Goal: Task Accomplishment & Management: Use online tool/utility

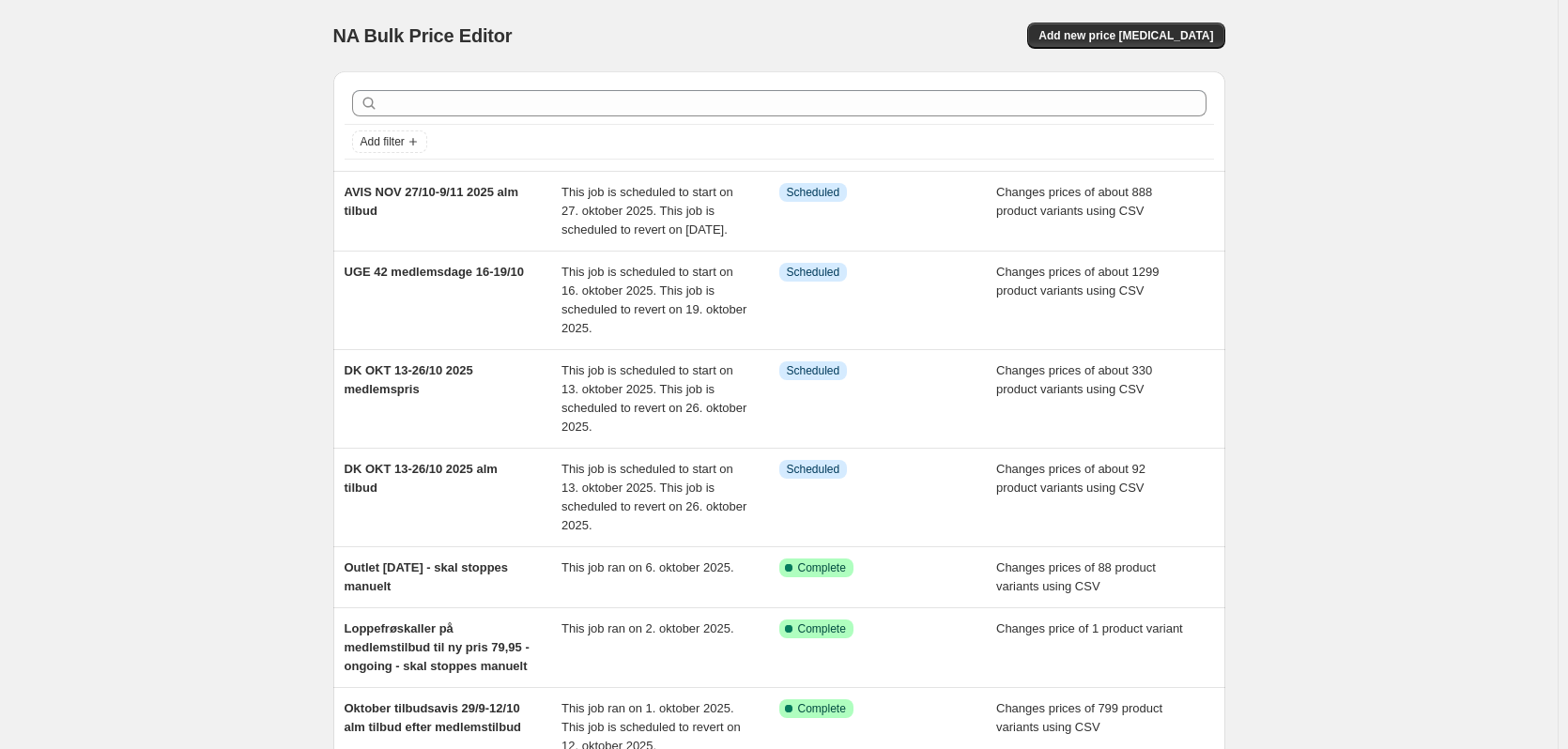
click at [1140, 21] on div "NA Bulk Price Editor. This page is ready NA Bulk Price Editor Add new price [ME…" at bounding box center [779, 36] width 892 height 72
click at [1138, 35] on span "Add new price [MEDICAL_DATA]" at bounding box center [1125, 35] width 174 height 15
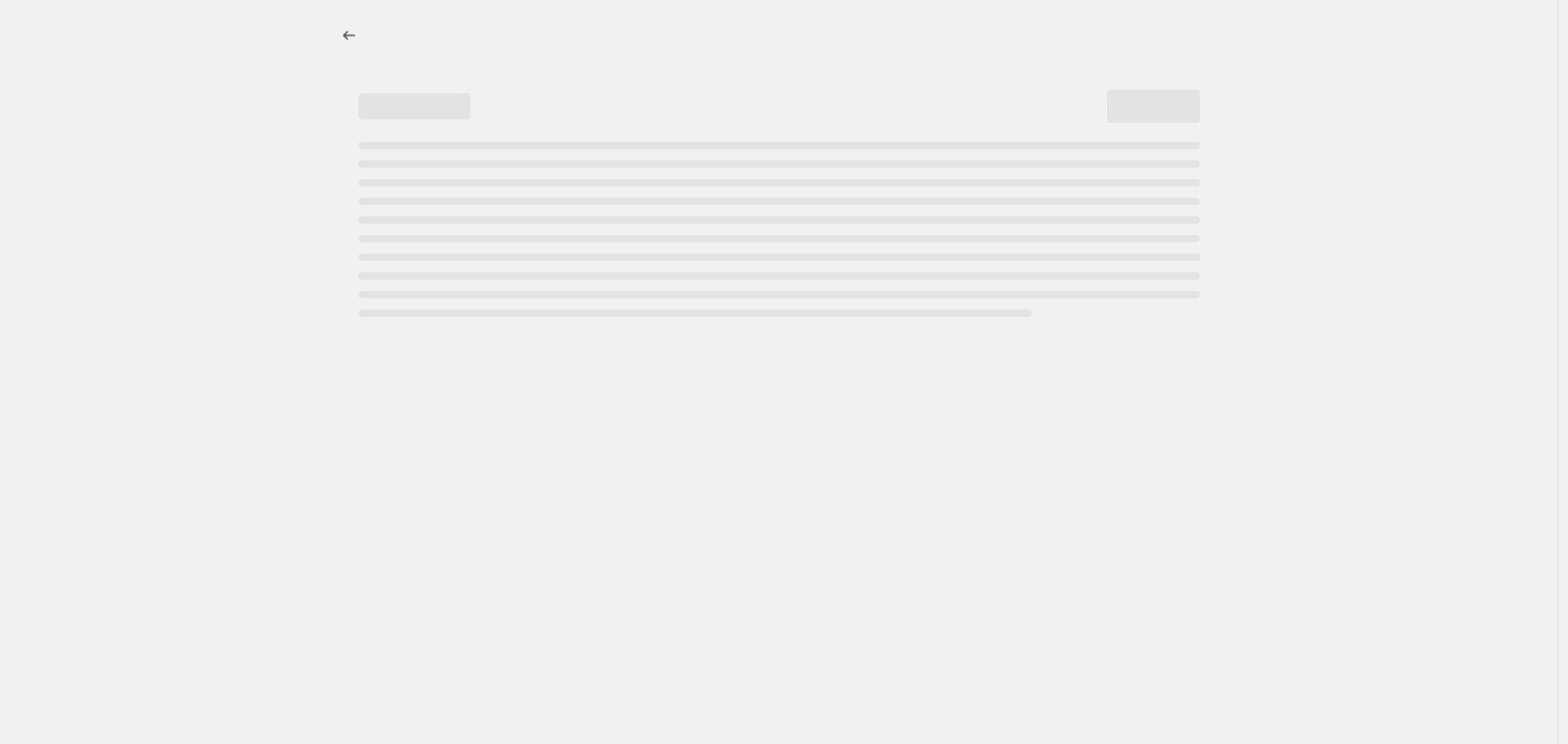
select select "percentage"
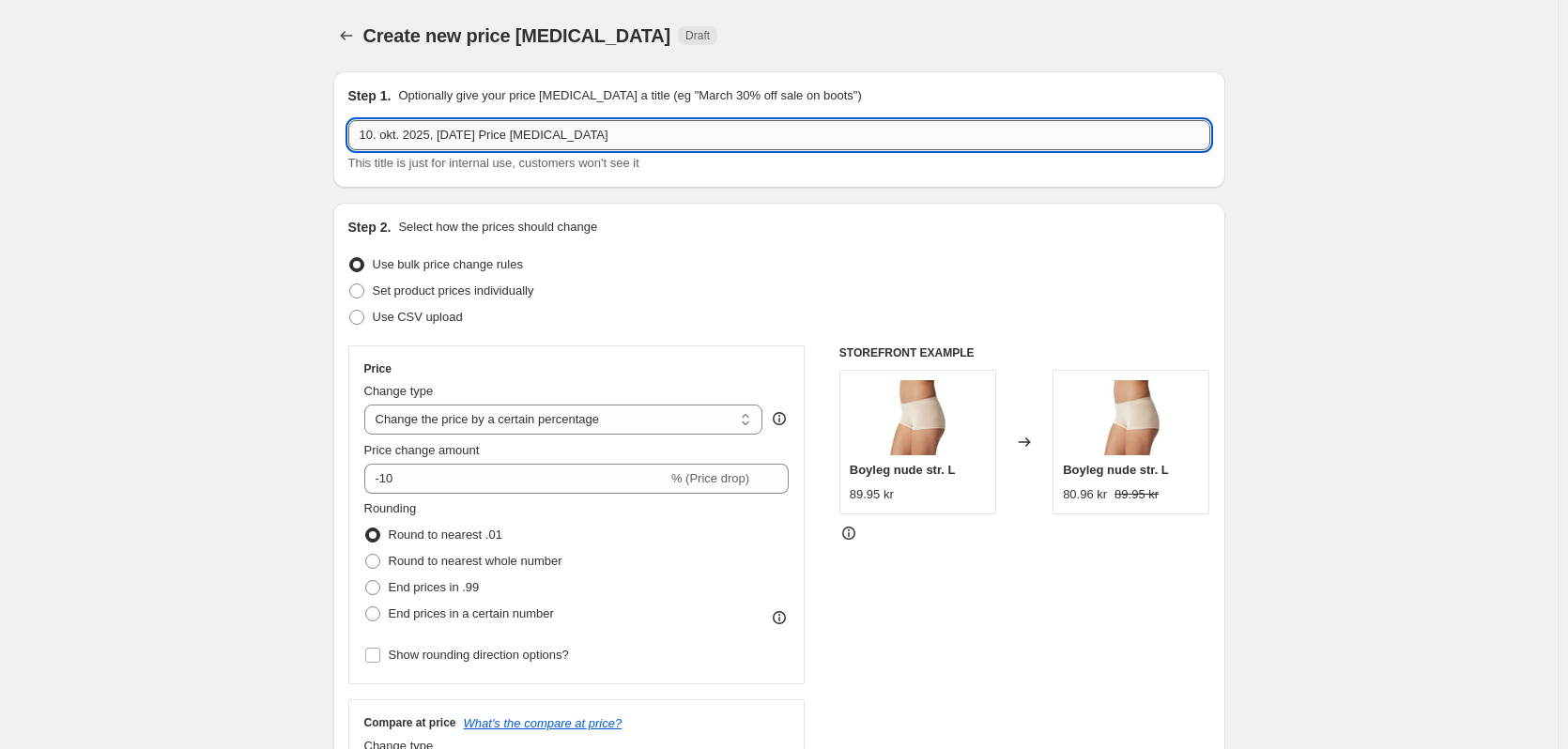
click at [494, 136] on input "10. okt. 2025, [DATE] Price [MEDICAL_DATA]" at bounding box center [779, 136] width 861 height 30
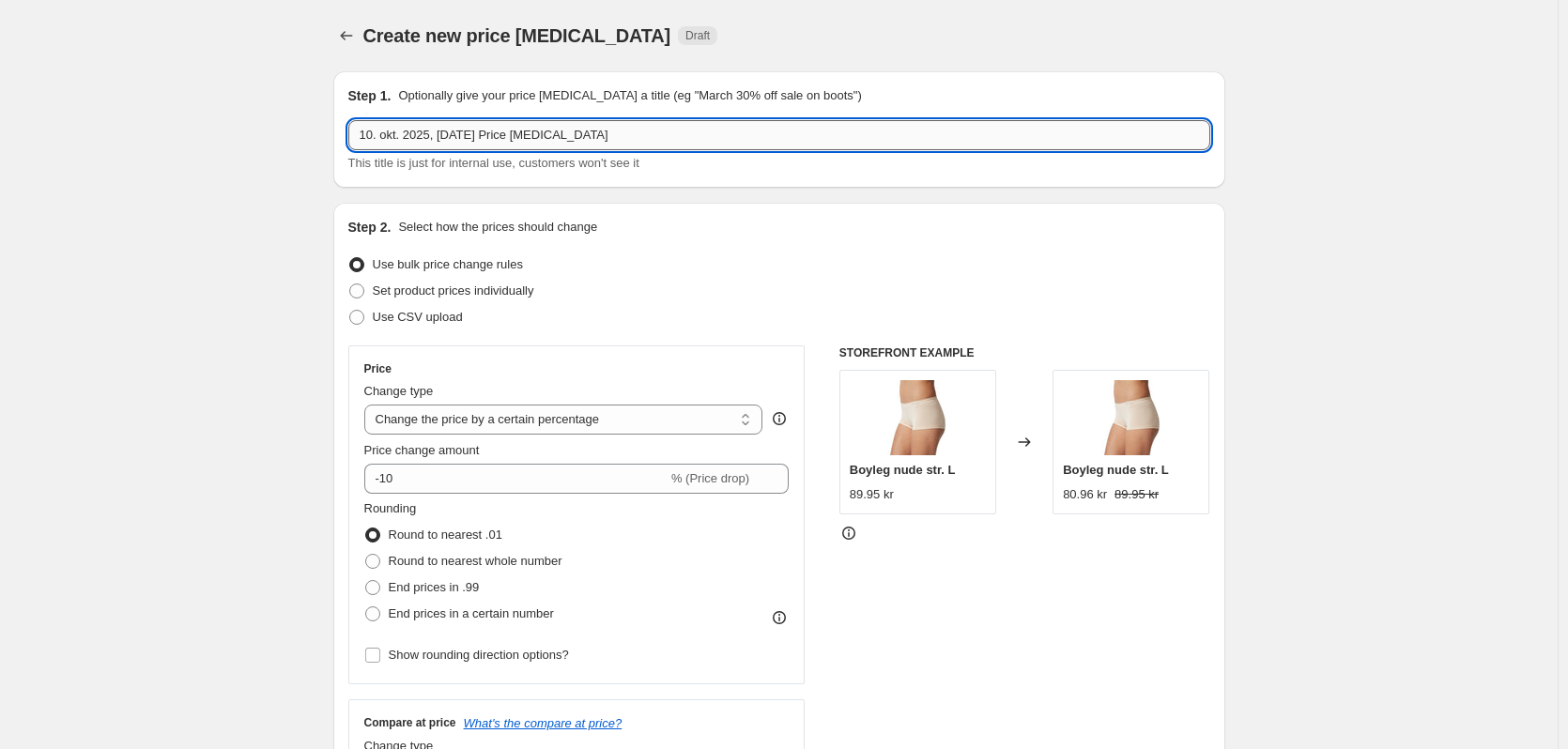
click at [494, 136] on input "10. okt. 2025, [DATE] Price [MEDICAL_DATA]" at bounding box center [779, 136] width 861 height 30
type input "Bidro Collagen [DATE]"
click at [485, 289] on span "Set product prices individually" at bounding box center [454, 290] width 161 height 14
click at [350, 284] on input "Set product prices individually" at bounding box center [349, 283] width 1 height 1
radio input "true"
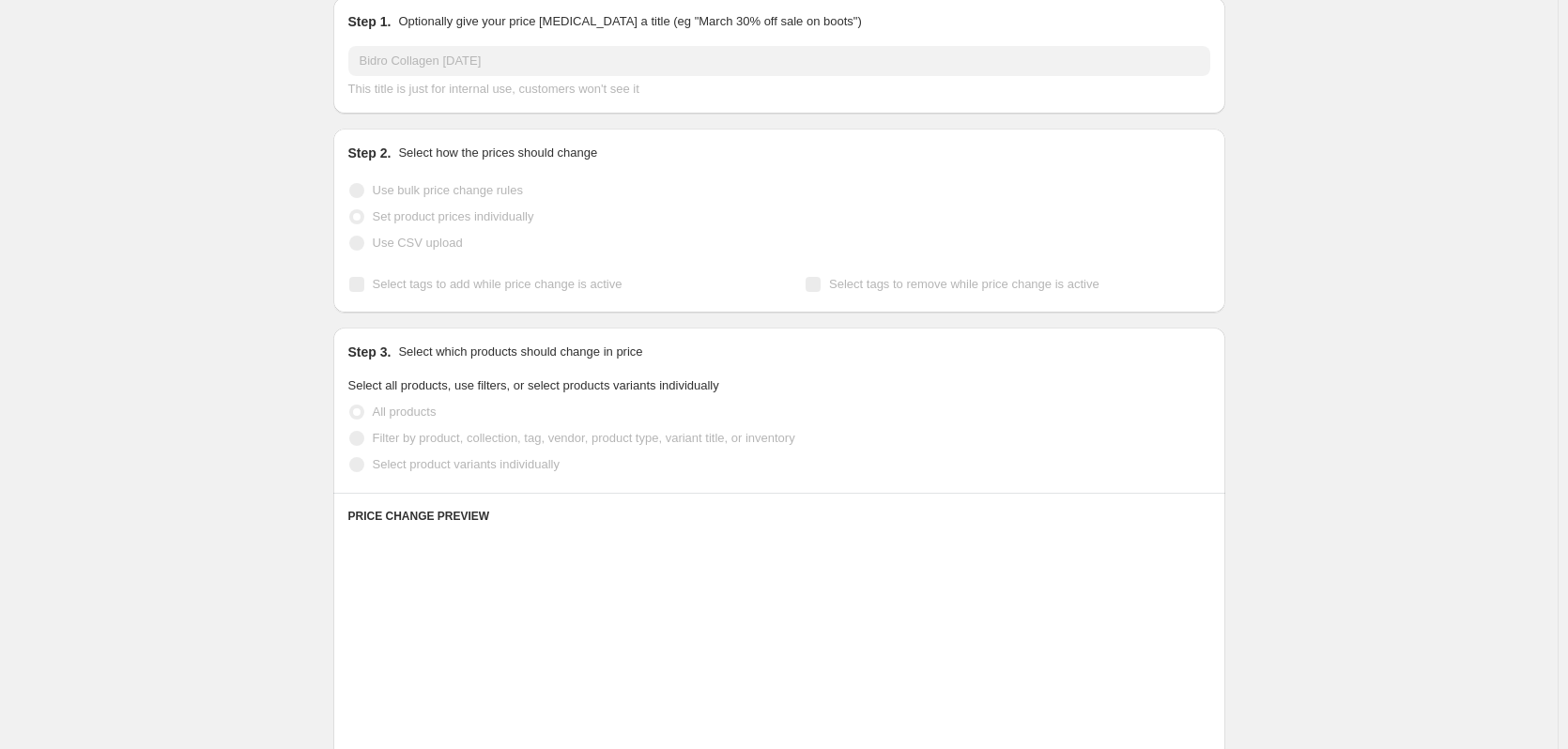
scroll to position [187, 0]
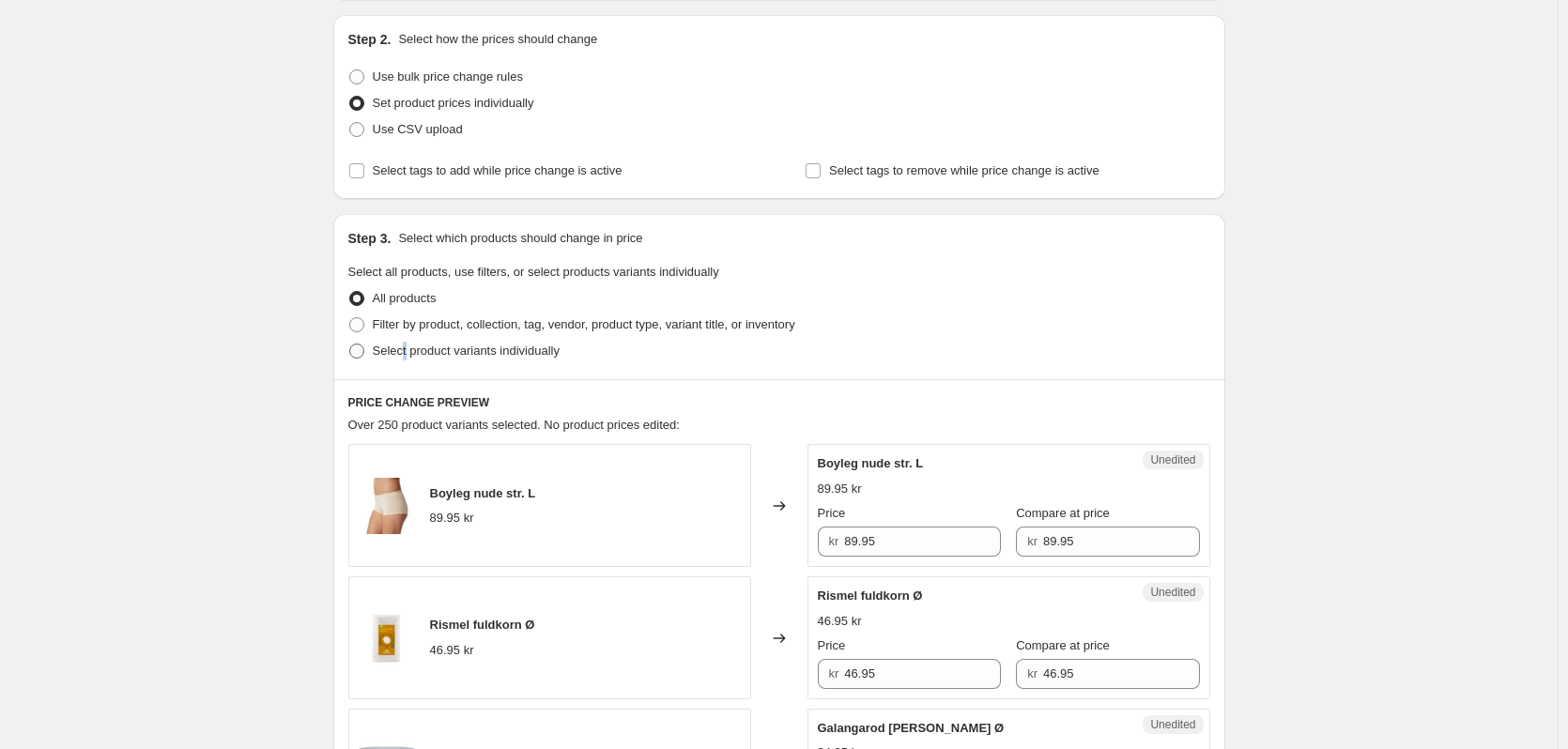
click at [408, 340] on label "Select product variants individually" at bounding box center [454, 351] width 211 height 26
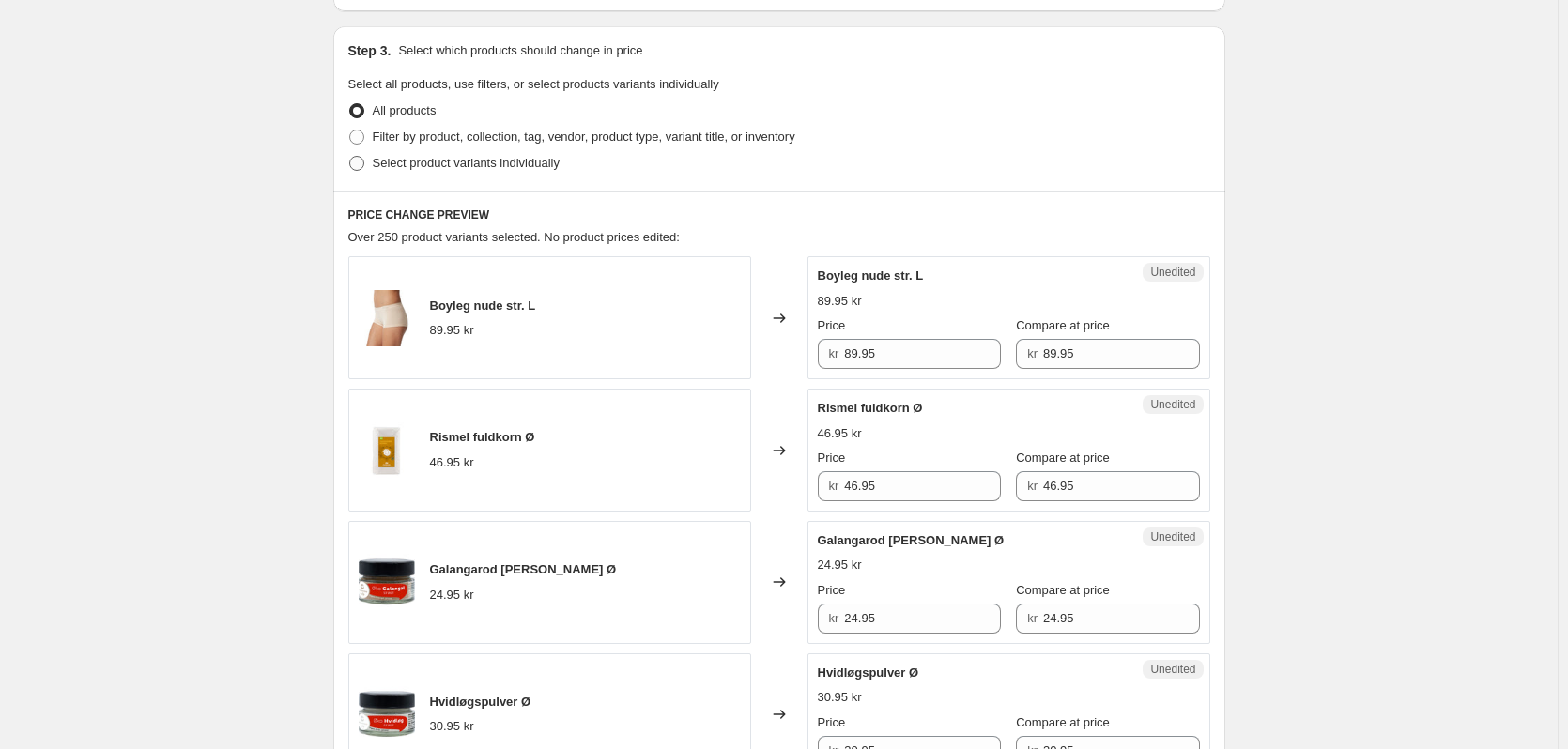
click at [457, 159] on span "Select product variants individually" at bounding box center [466, 163] width 186 height 14
click at [350, 157] on input "Select product variants individually" at bounding box center [349, 156] width 1 height 1
radio input "true"
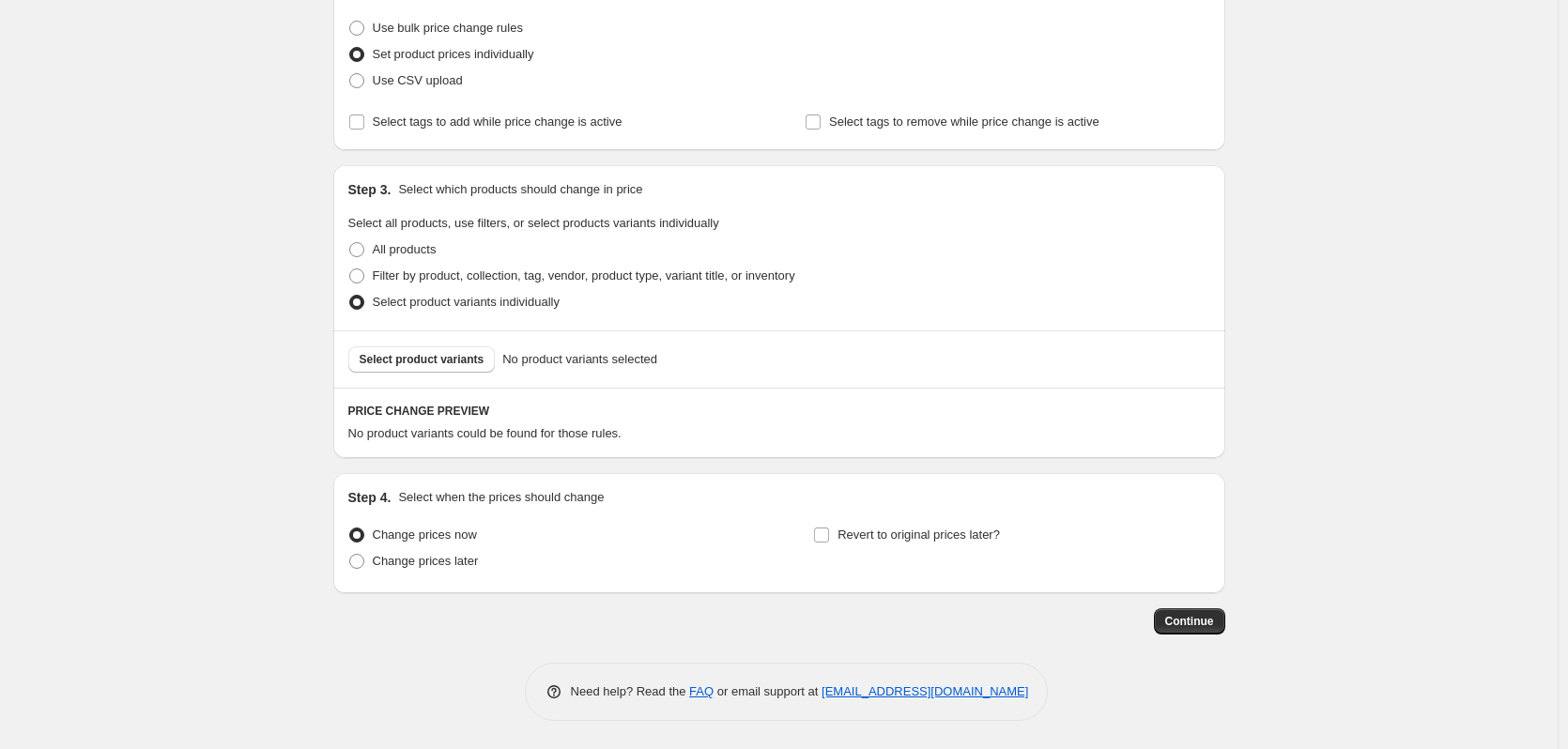
scroll to position [236, 0]
click at [427, 361] on span "Select product variants" at bounding box center [422, 359] width 125 height 15
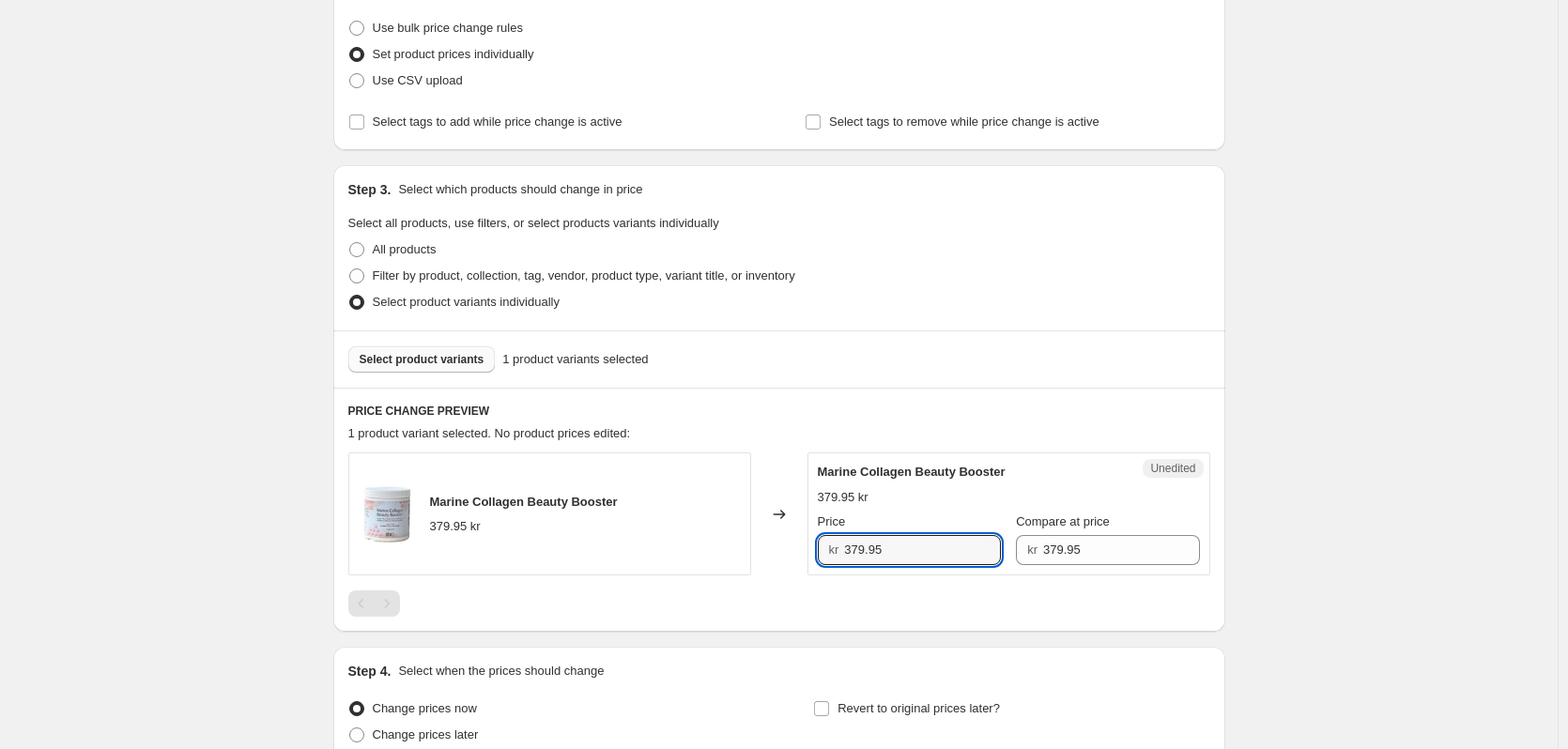
drag, startPoint x: 957, startPoint y: 548, endPoint x: 811, endPoint y: 562, distance: 146.7
click at [809, 559] on div "Marine Collagen Beauty Booster 379.95 kr Changed to Unedited Marine Collagen Be…" at bounding box center [779, 514] width 861 height 123
type input "149.95"
click at [1279, 492] on div "Create new price [MEDICAL_DATA]. This page is ready Create new price [MEDICAL_D…" at bounding box center [779, 343] width 1557 height 1160
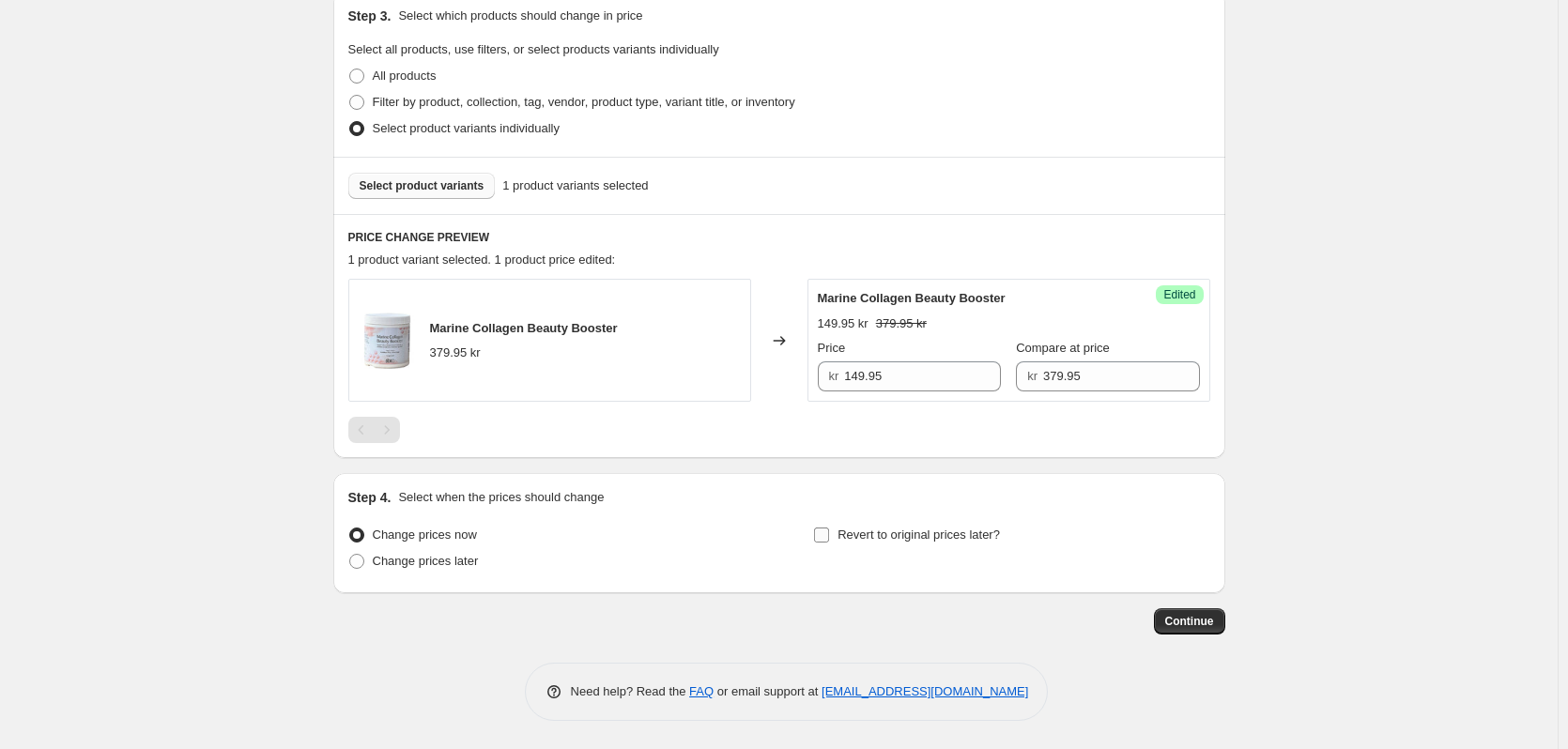
click at [873, 540] on span "Revert to original prices later?" at bounding box center [918, 535] width 162 height 14
click at [829, 540] on input "Revert to original prices later?" at bounding box center [820, 535] width 15 height 15
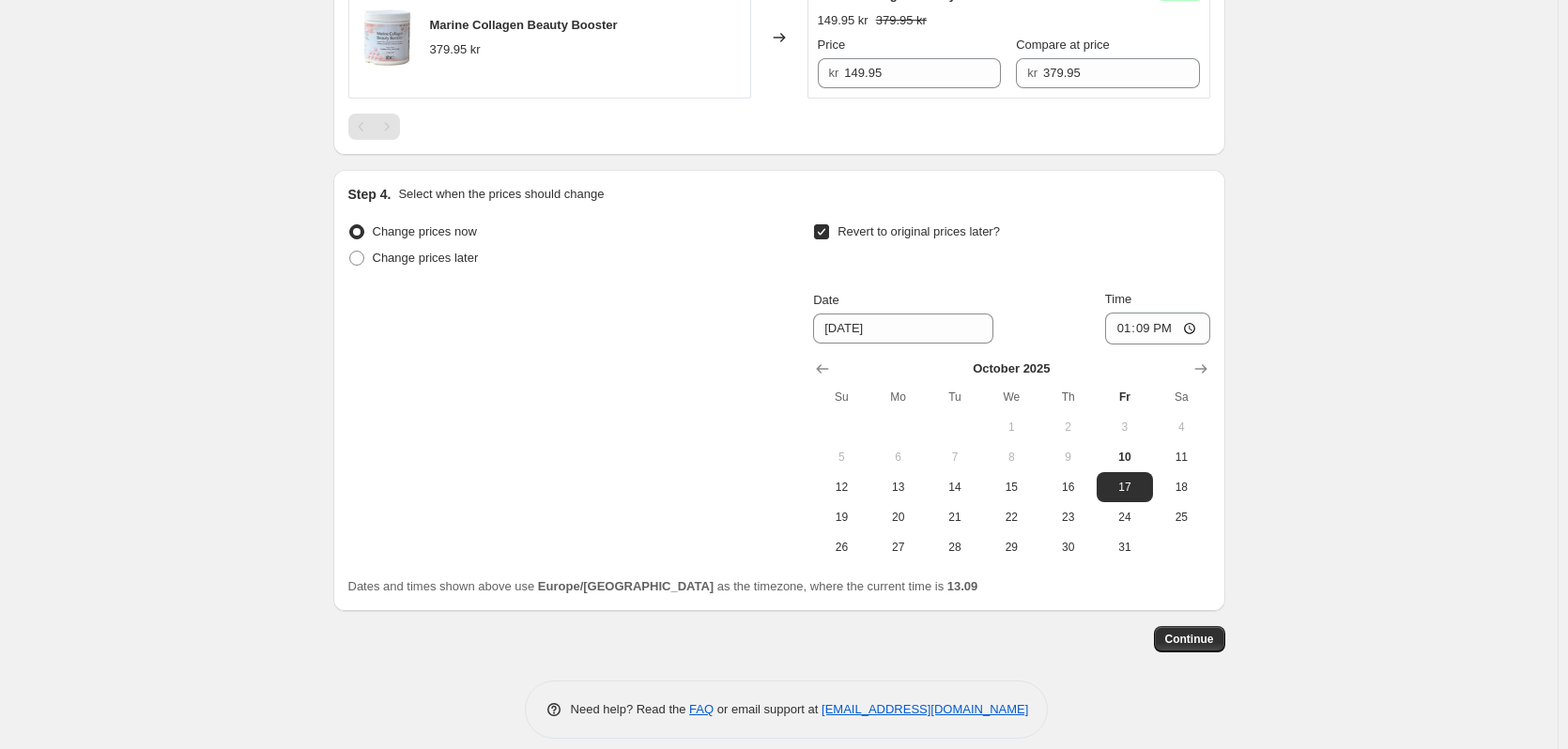
scroll to position [732, 0]
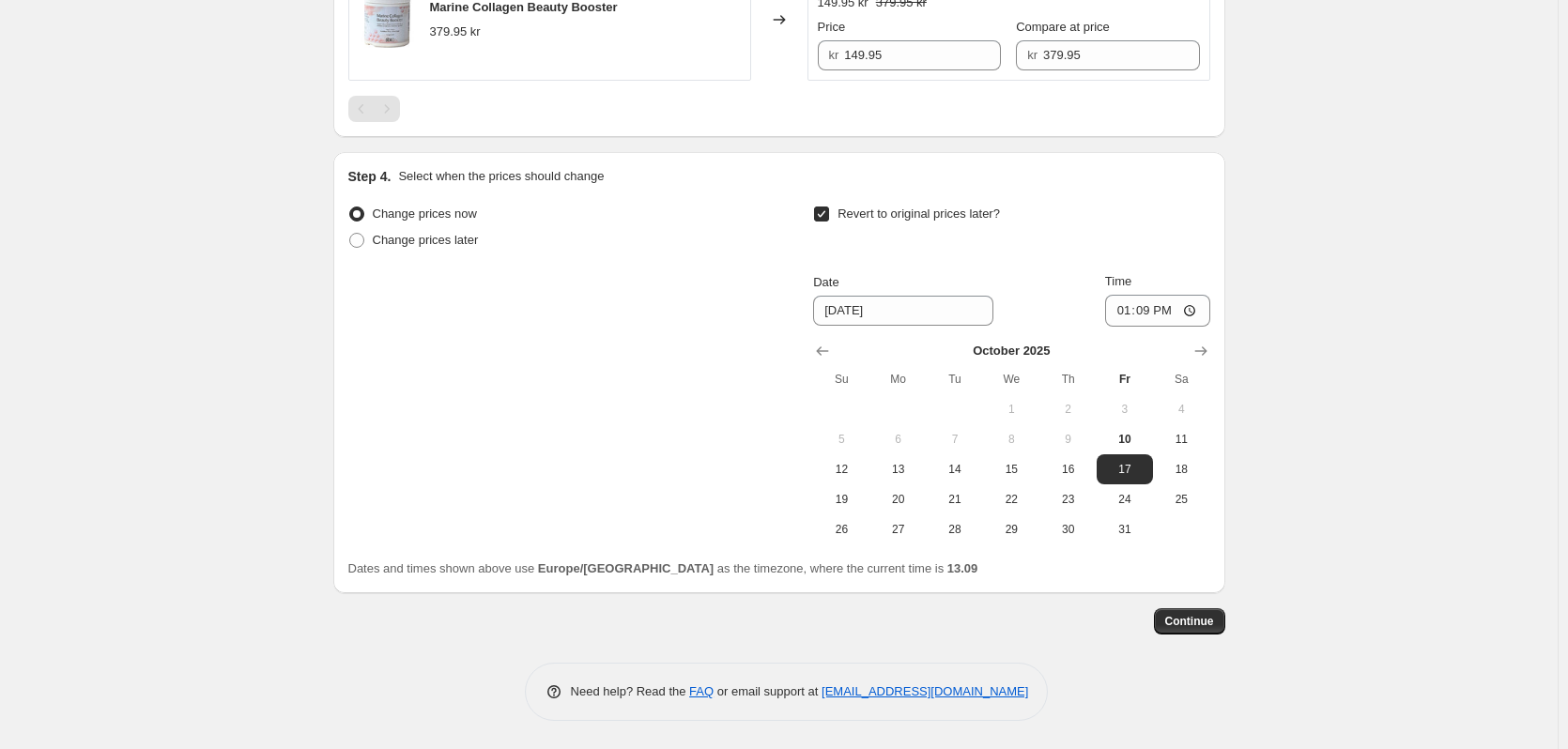
click at [829, 217] on input "Revert to original prices later?" at bounding box center [820, 213] width 15 height 15
checkbox input "false"
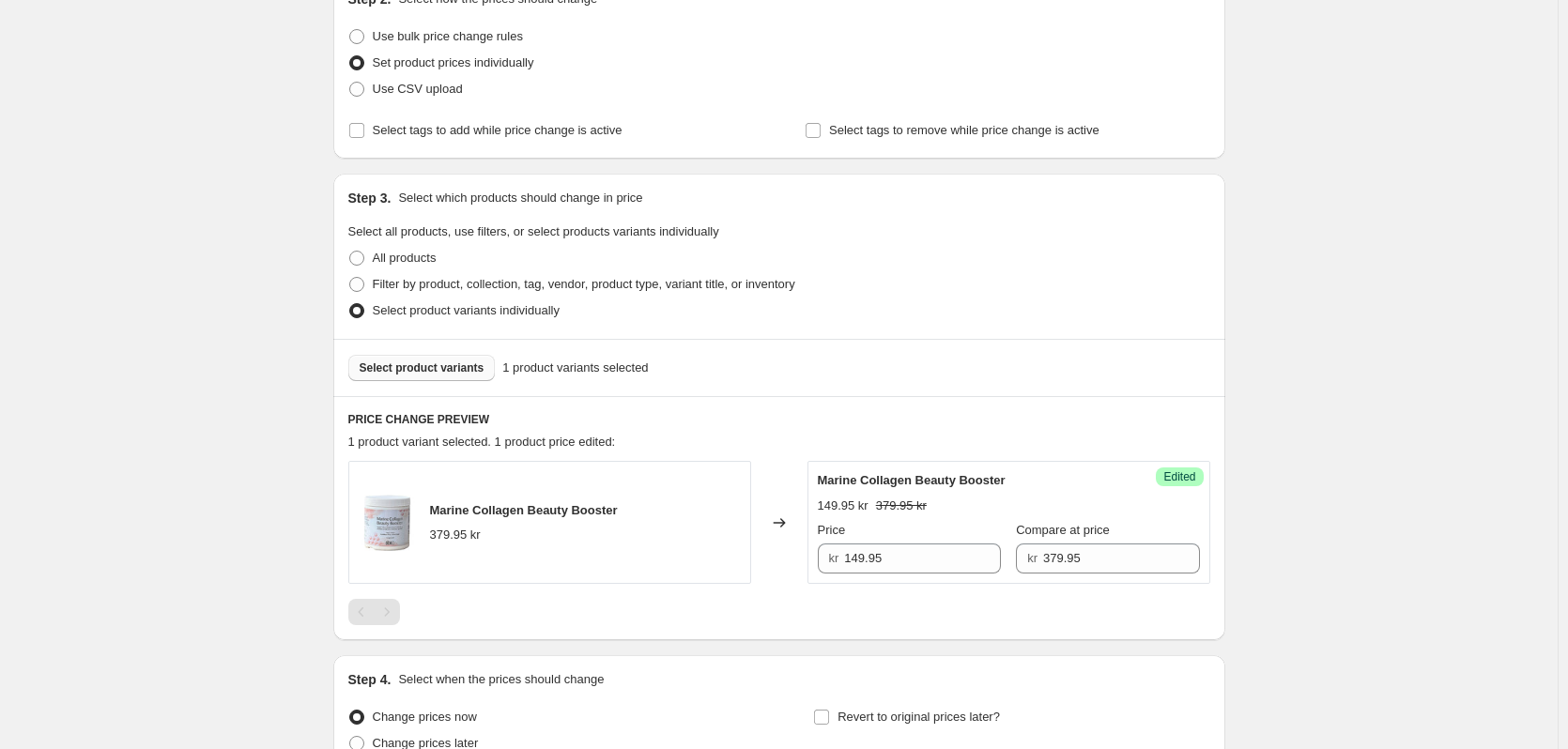
scroll to position [0, 0]
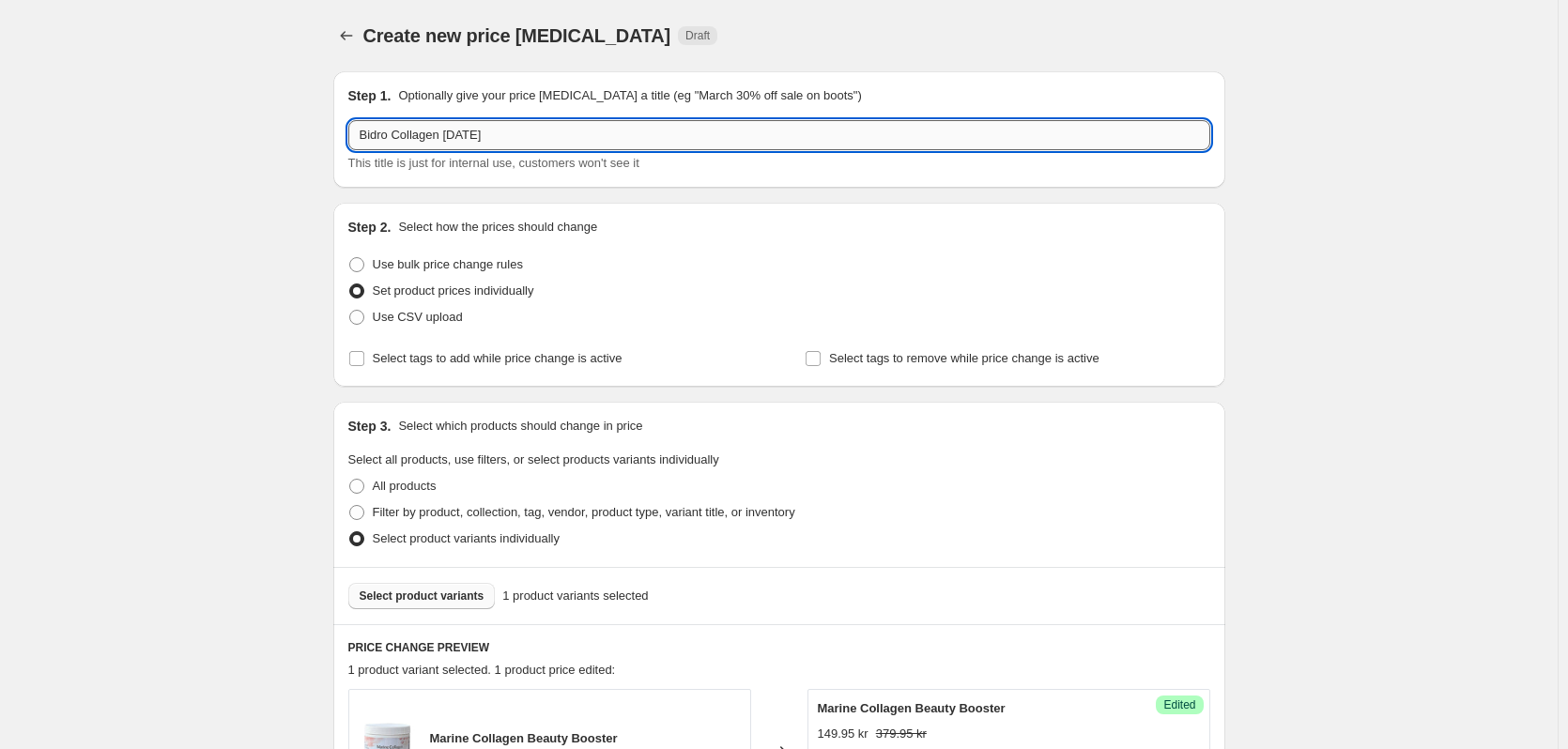
click at [564, 140] on input "Bidro Collagen [DATE]" at bounding box center [779, 136] width 861 height 30
type input "Bidro Collagen [DATE] - Udgår"
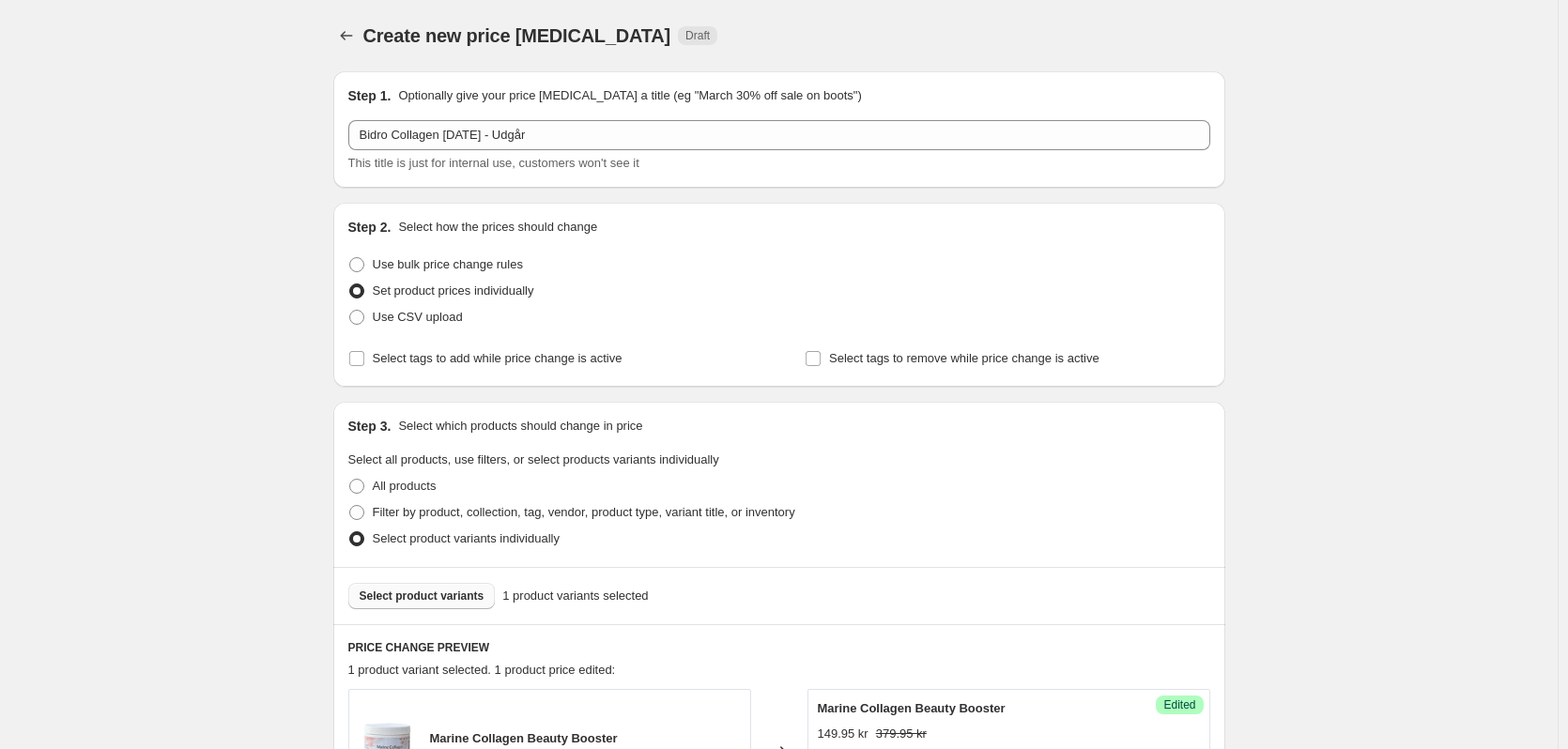
click at [1309, 419] on div "Create new price [MEDICAL_DATA]. This page is ready Create new price [MEDICAL_D…" at bounding box center [779, 579] width 1557 height 1160
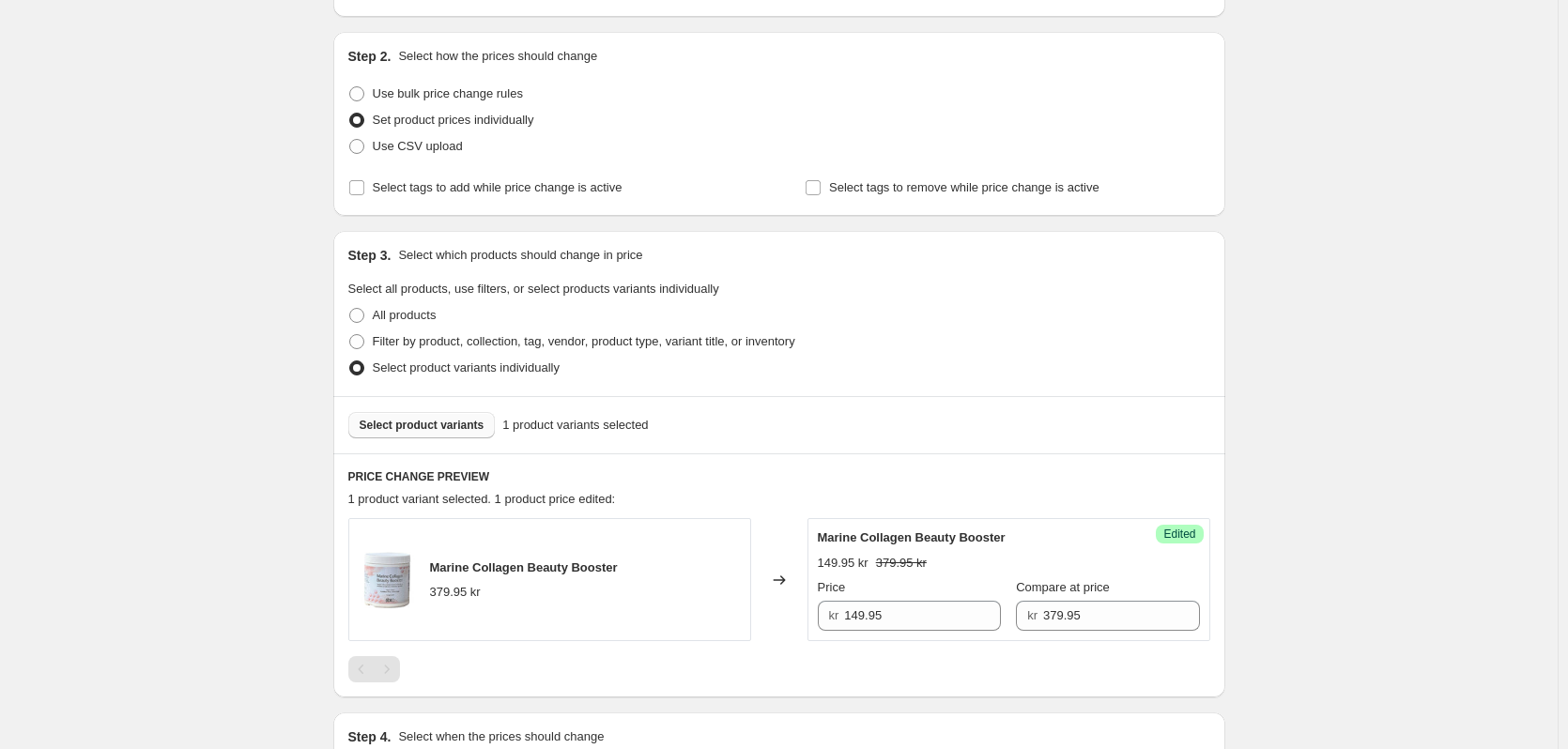
scroll to position [187, 0]
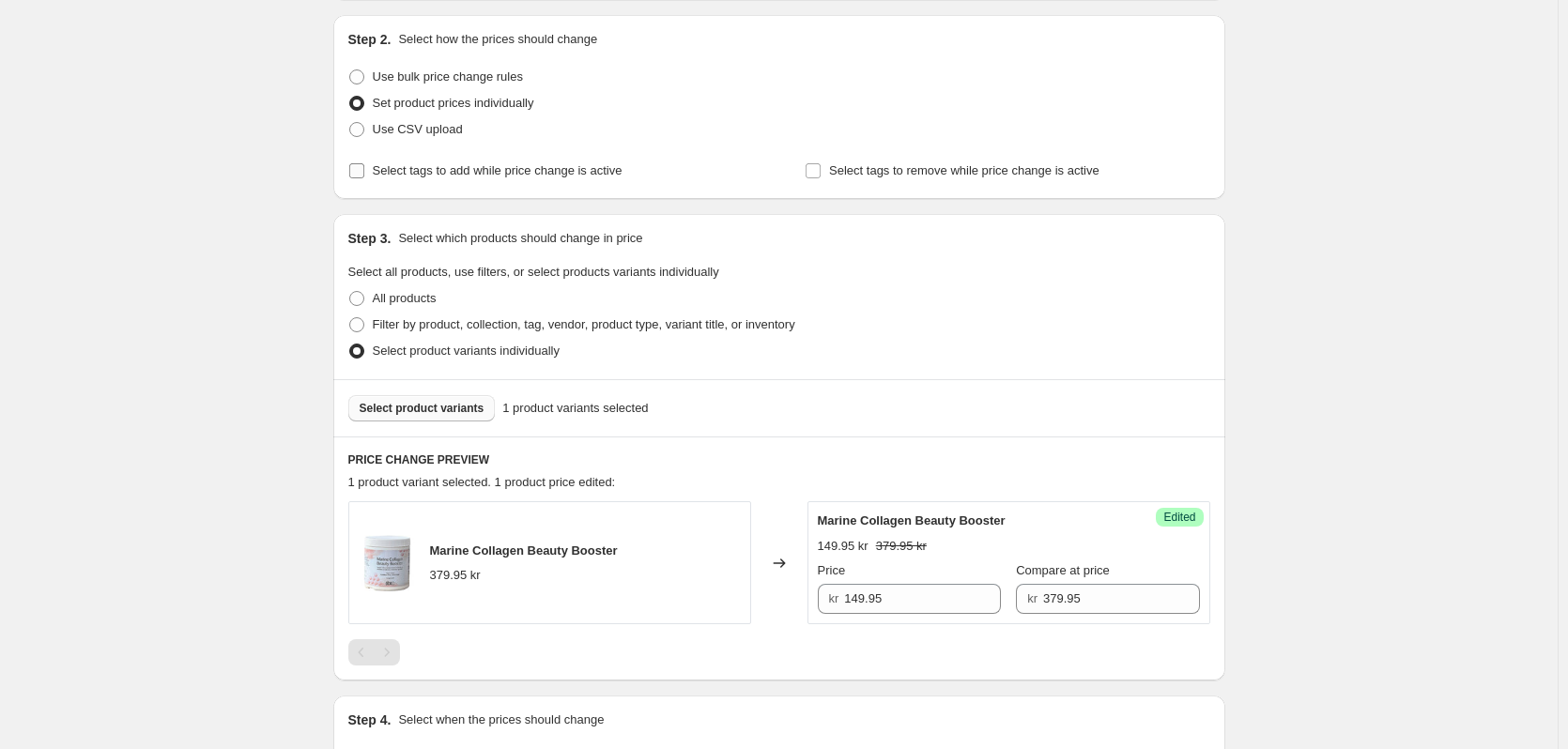
click at [547, 166] on span "Select tags to add while price change is active" at bounding box center [497, 171] width 249 height 14
click at [364, 166] on input "Select tags to add while price change is active" at bounding box center [356, 171] width 15 height 15
checkbox input "true"
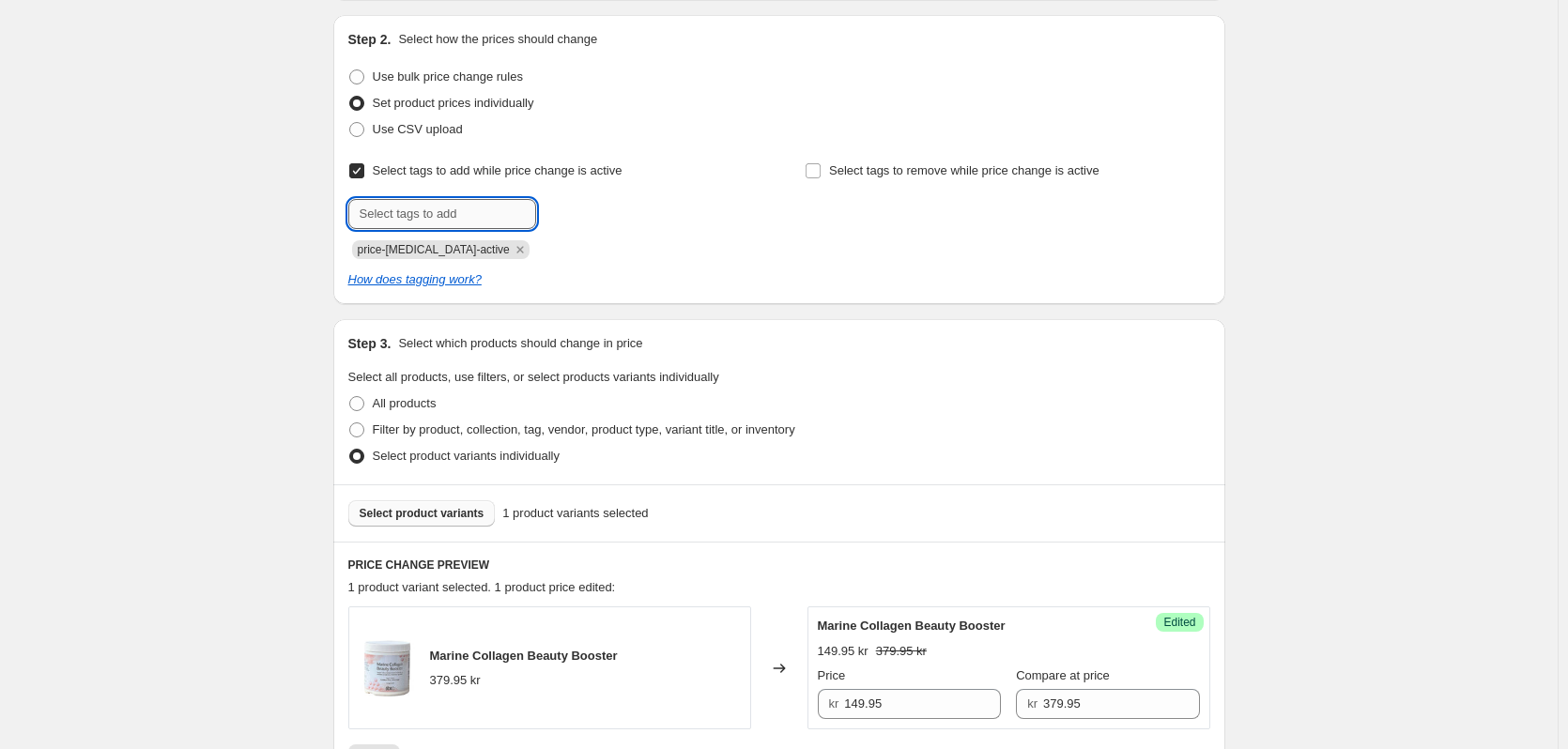
click at [481, 216] on input "text" at bounding box center [442, 214] width 187 height 30
type input "outlet"
click at [560, 208] on b "Add" at bounding box center [563, 211] width 22 height 13
click at [1315, 317] on div "Create new price [MEDICAL_DATA]. This page is ready Create new price [MEDICAL_D…" at bounding box center [779, 445] width 1557 height 1265
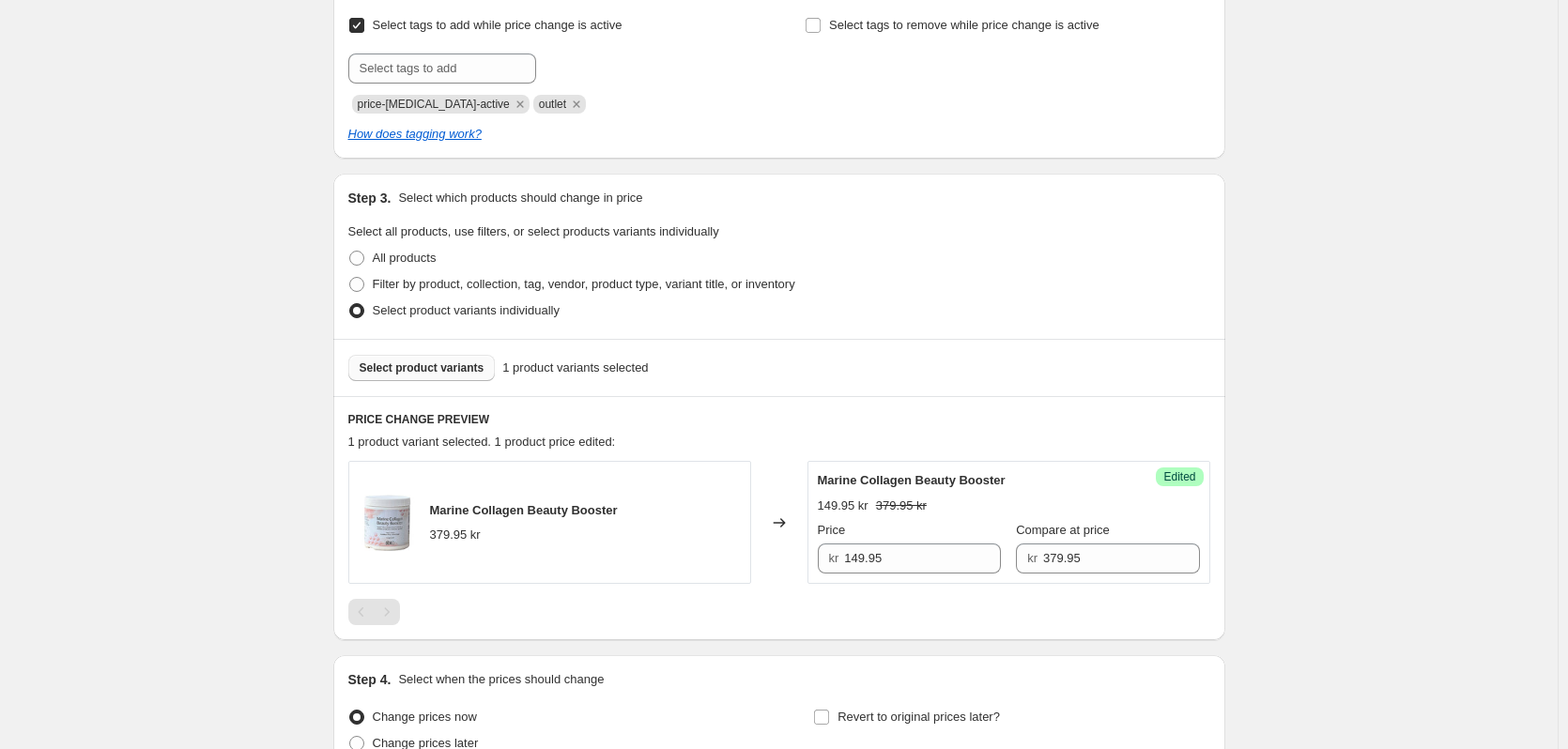
scroll to position [516, 0]
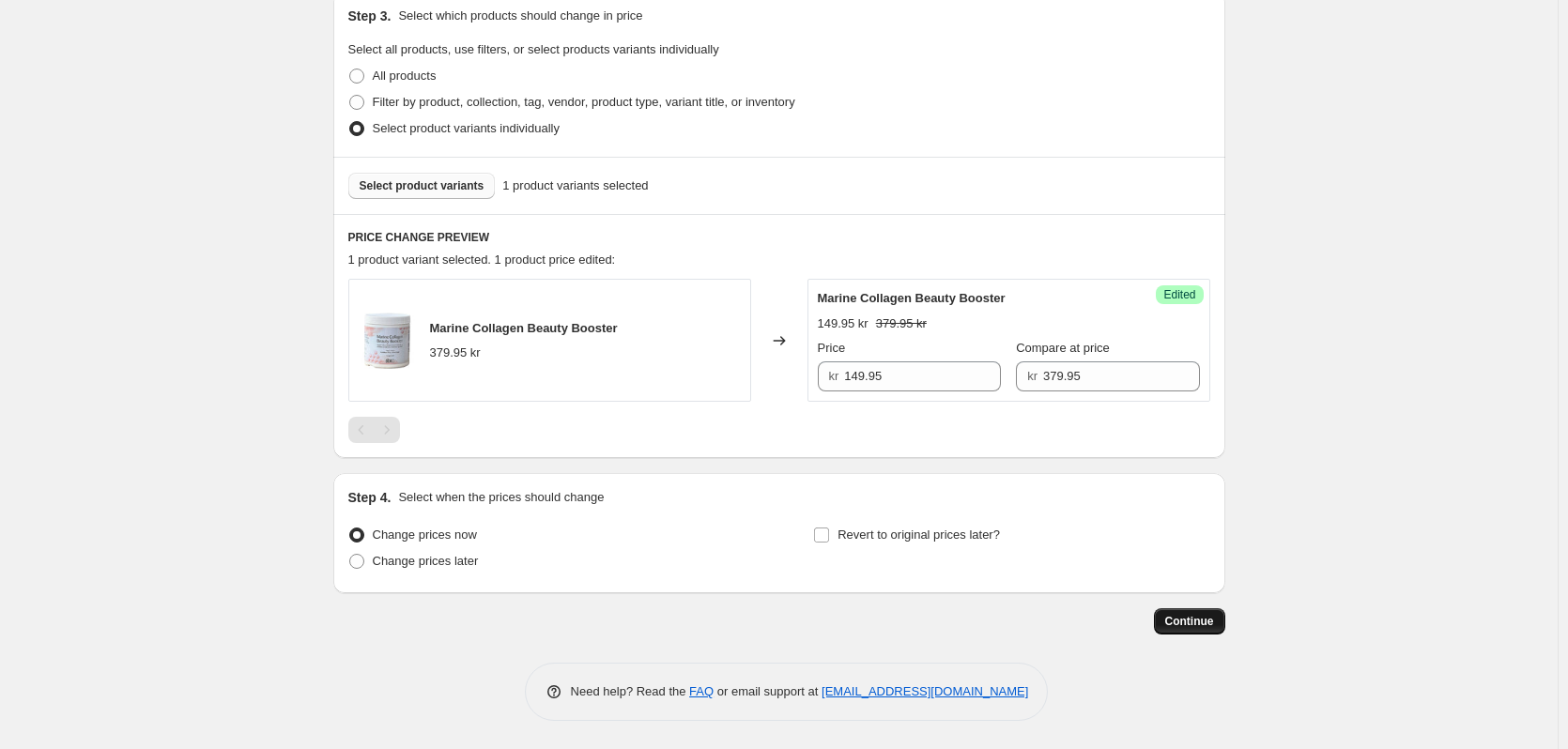
click at [1199, 627] on span "Continue" at bounding box center [1189, 621] width 49 height 15
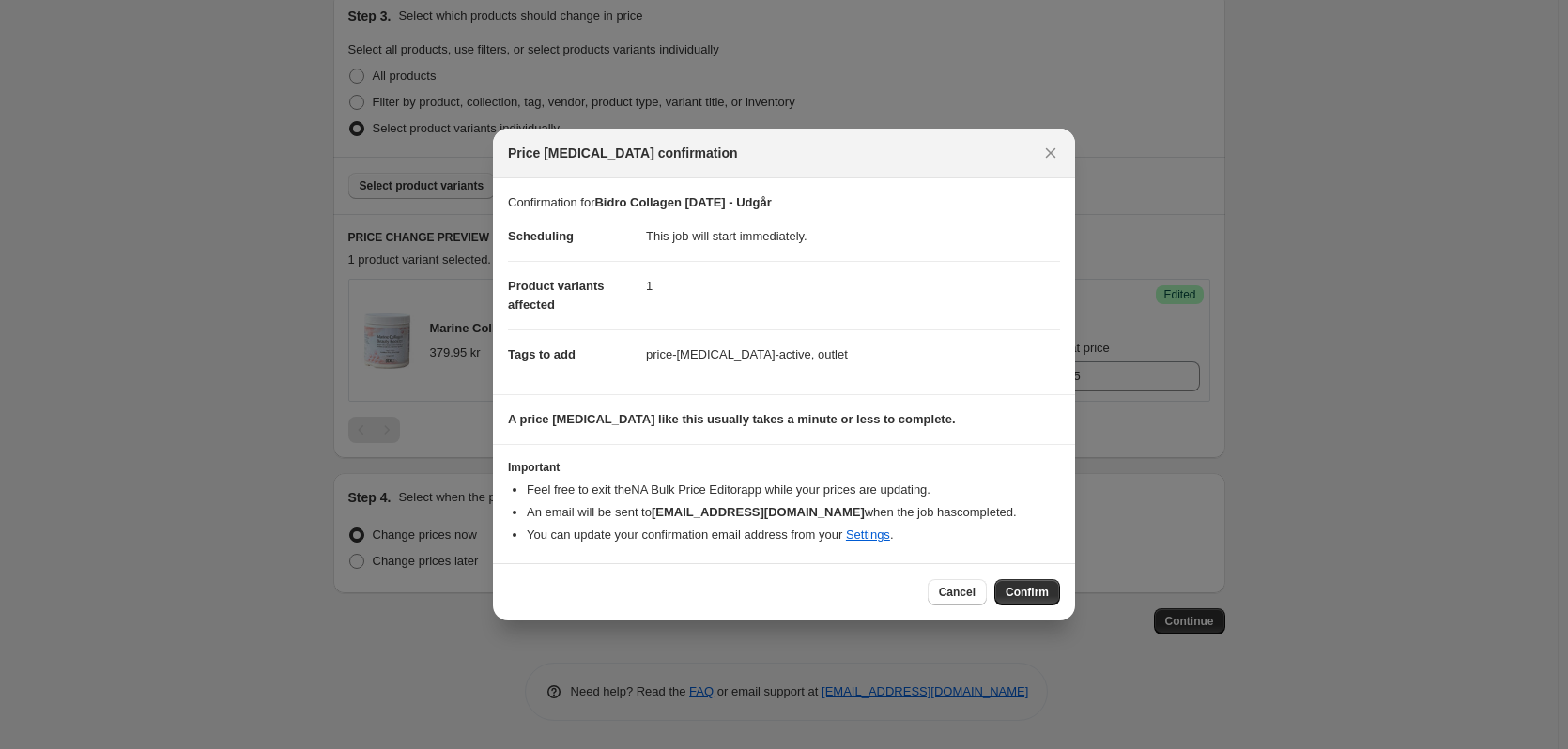
click at [1044, 576] on div "Cancel Confirm" at bounding box center [784, 591] width 582 height 57
click at [1043, 588] on span "Confirm" at bounding box center [1027, 592] width 43 height 15
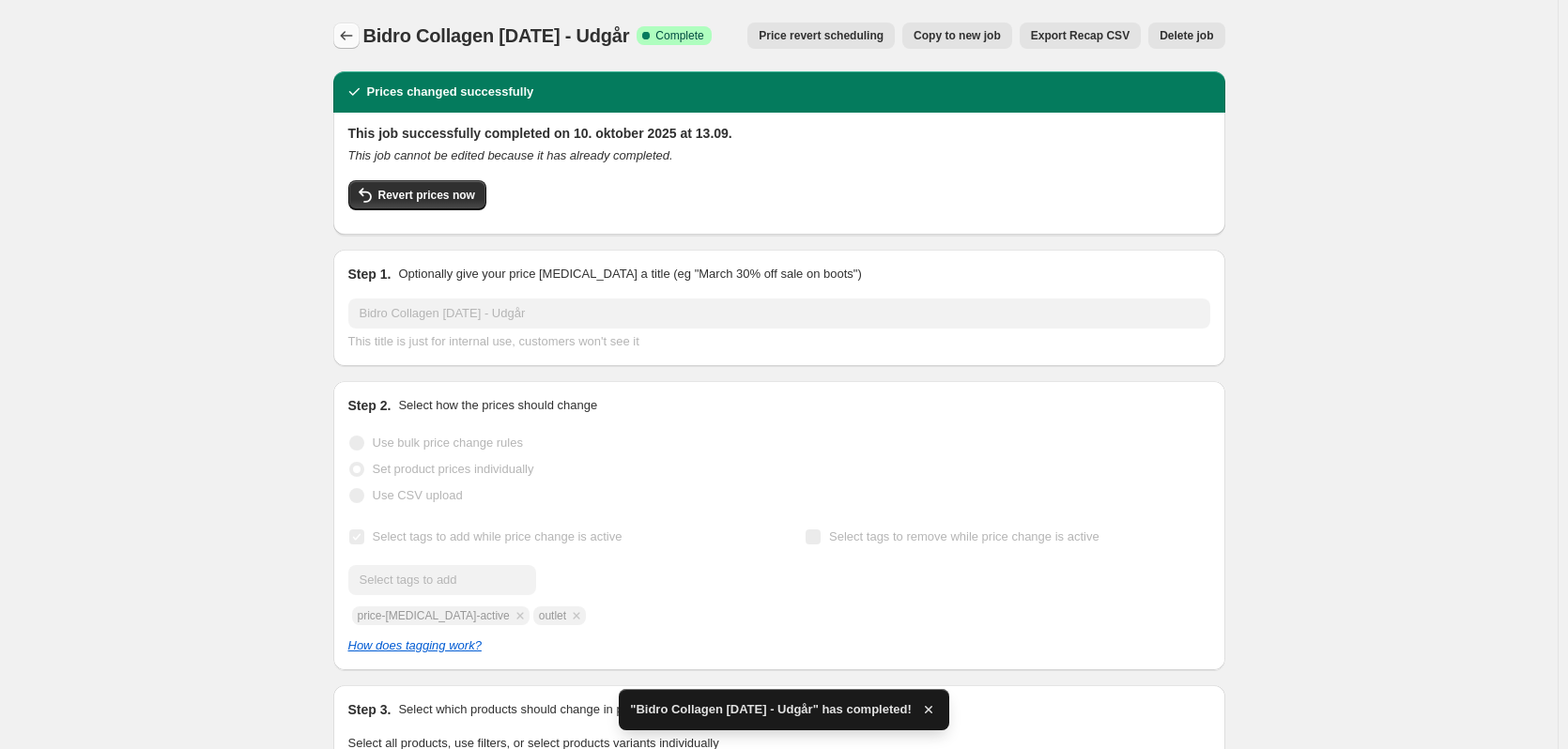
click at [350, 34] on icon "Price change jobs" at bounding box center [346, 35] width 19 height 19
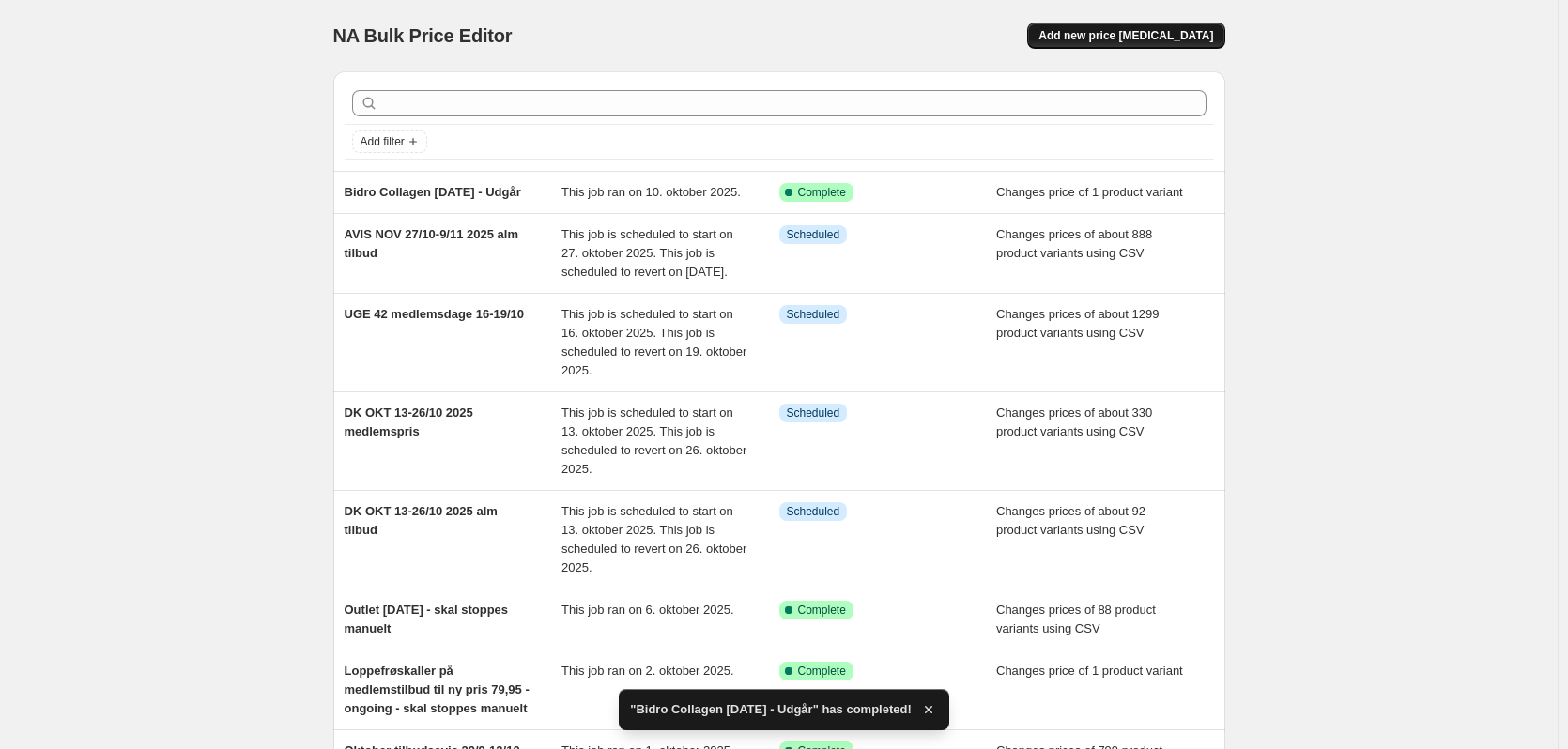
click at [1161, 36] on span "Add new price [MEDICAL_DATA]" at bounding box center [1125, 35] width 174 height 15
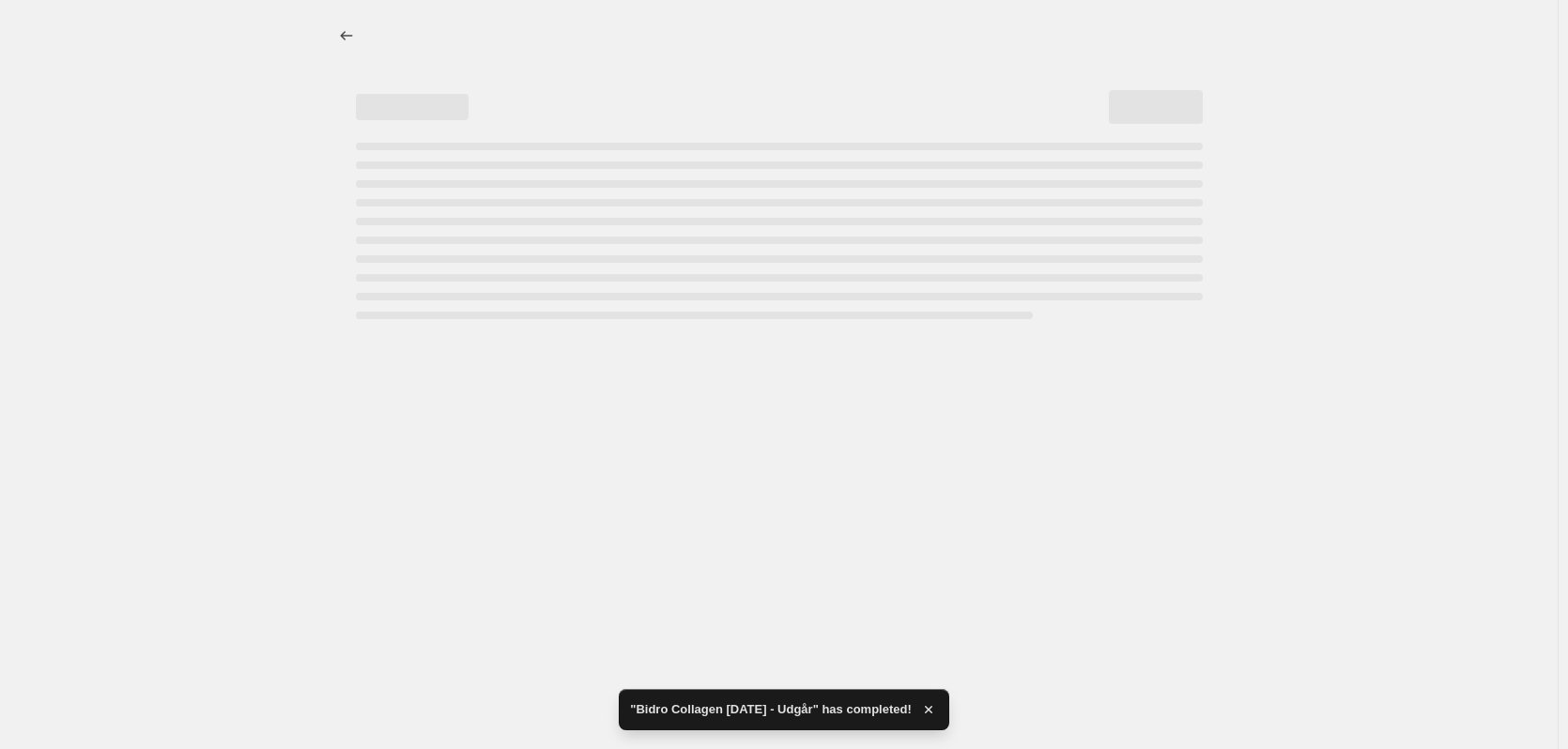
select select "percentage"
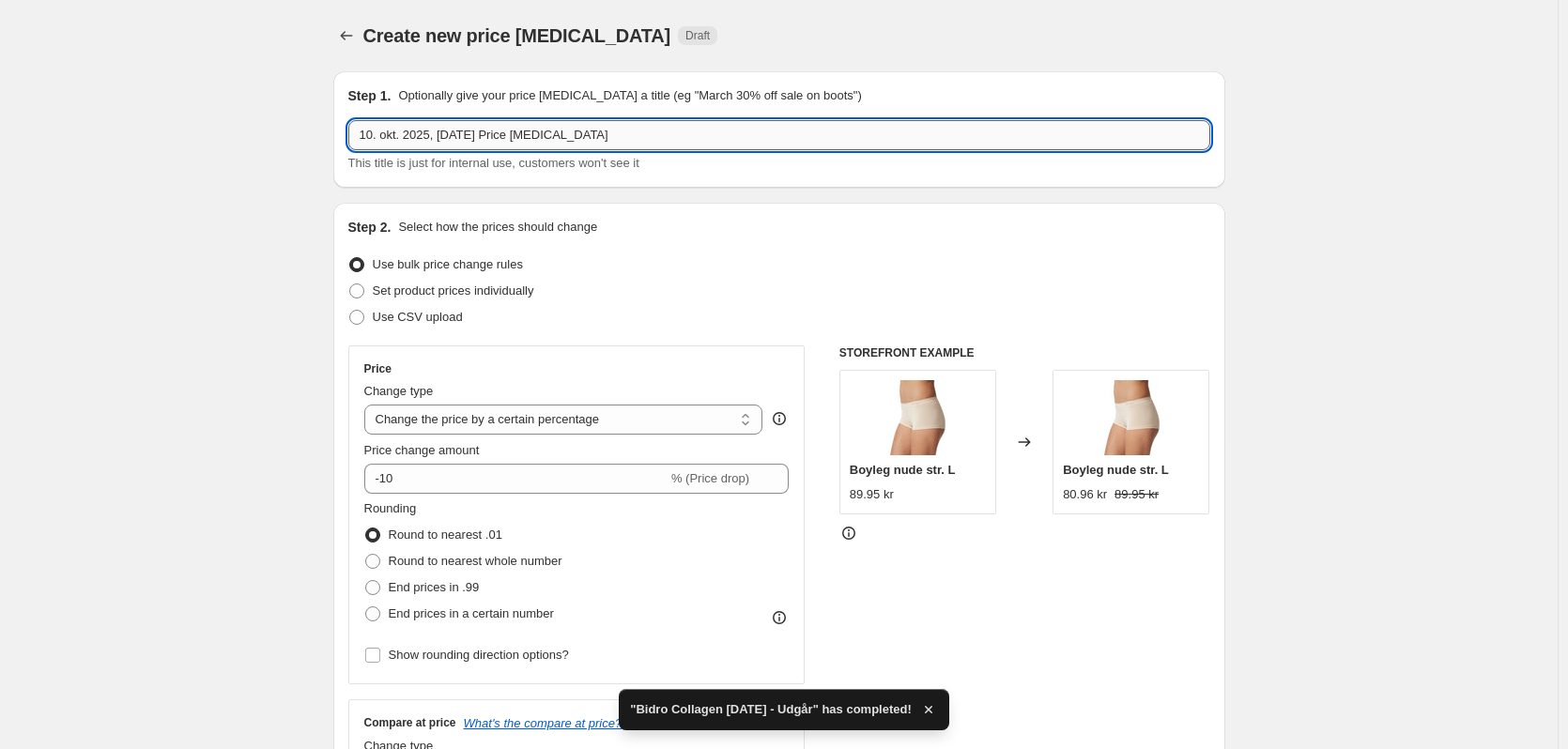
click at [604, 137] on input "10. okt. 2025, [DATE] Price [MEDICAL_DATA]" at bounding box center [779, 136] width 861 height 30
click at [603, 137] on input "10. okt. 2025, [DATE] Price [MEDICAL_DATA]" at bounding box center [779, 136] width 861 height 30
paste input "Oil of life [PERSON_NAME] Ø ren"
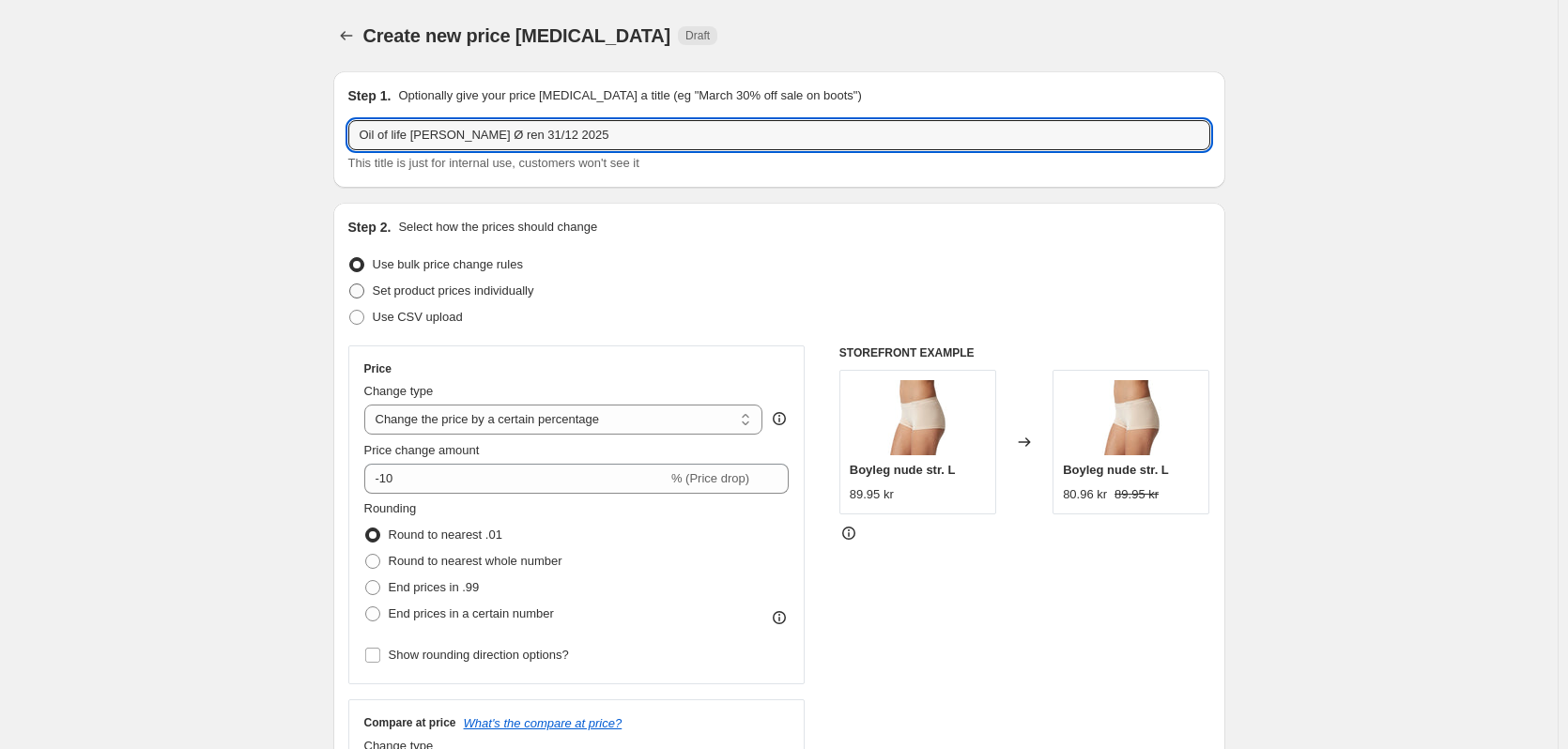
type input "Oil of life [PERSON_NAME] Ø ren 31/12 2025"
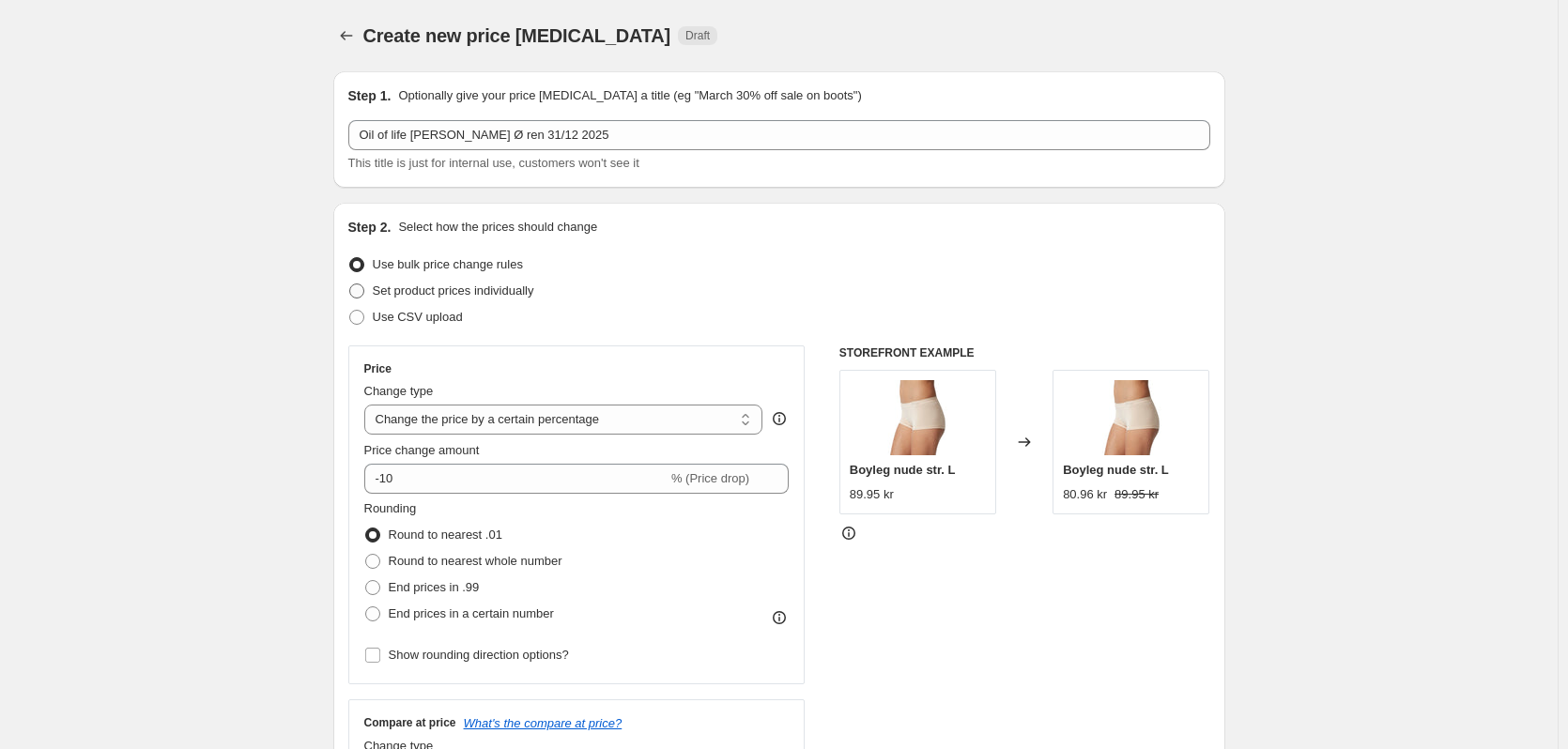
click at [477, 288] on span "Set product prices individually" at bounding box center [454, 290] width 161 height 14
click at [350, 284] on input "Set product prices individually" at bounding box center [349, 283] width 1 height 1
radio input "true"
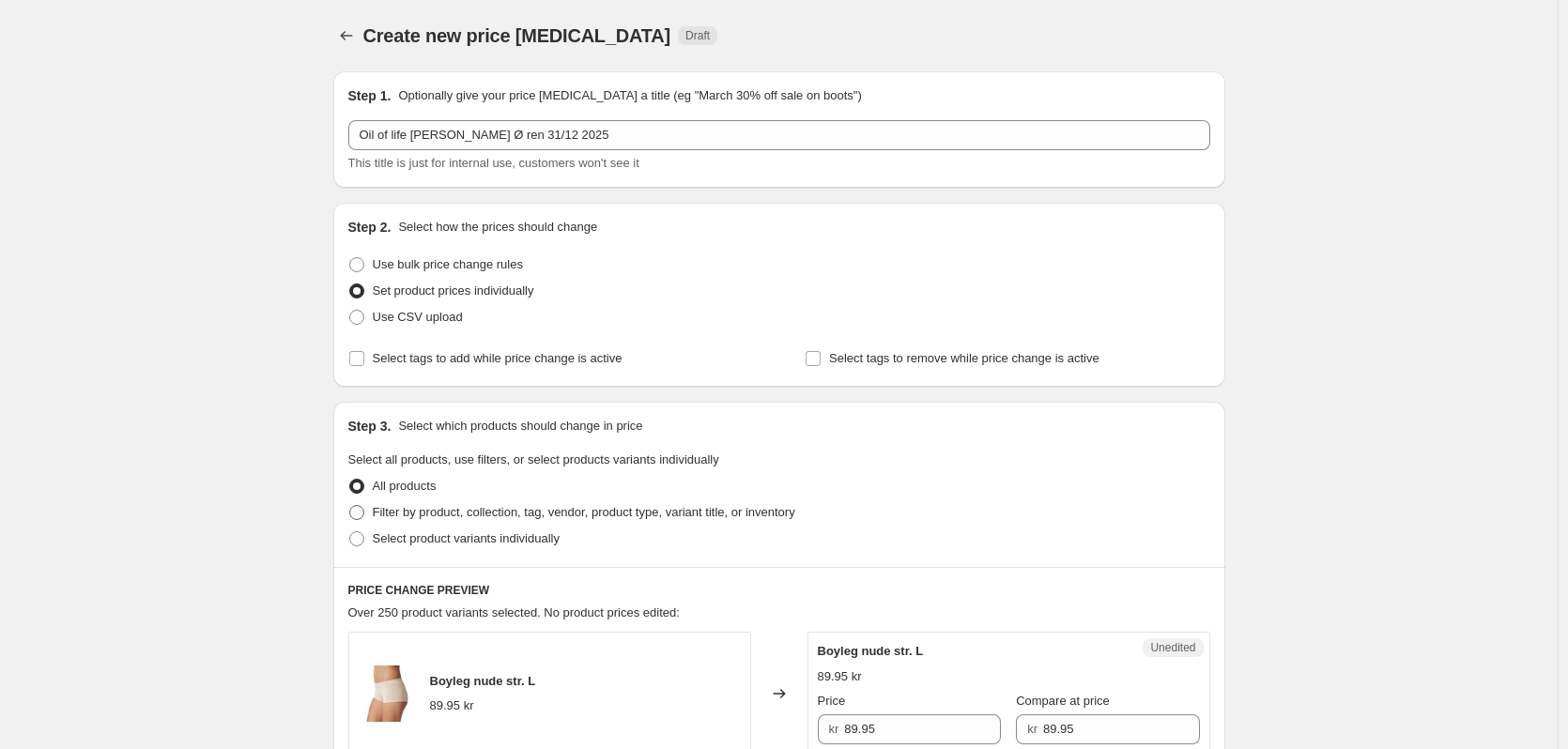
click at [405, 521] on span "Filter by product, collection, tag, vendor, product type, variant title, or inv…" at bounding box center [584, 513] width 423 height 19
click at [350, 507] on input "Filter by product, collection, tag, vendor, product type, variant title, or inv…" at bounding box center [349, 506] width 1 height 1
radio input "true"
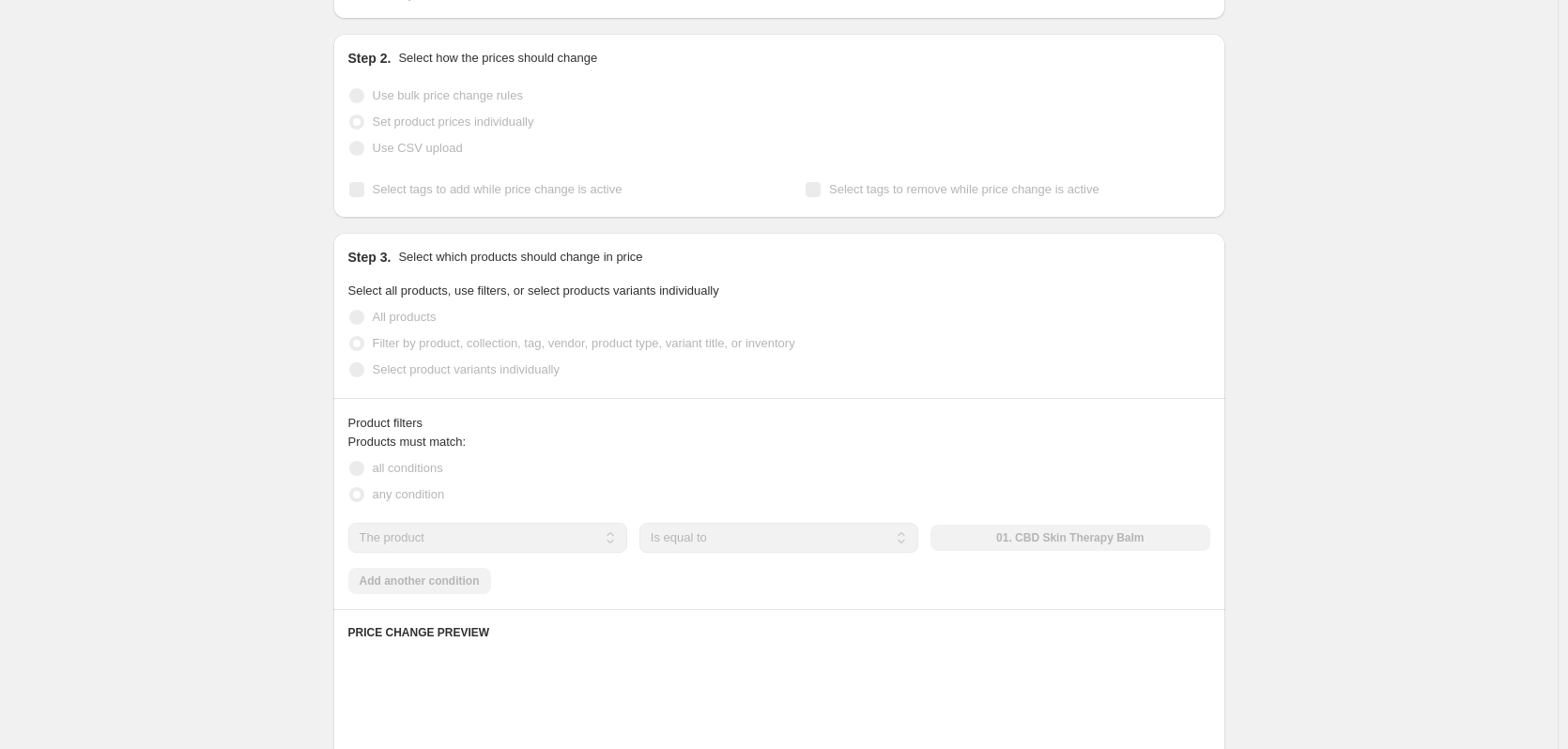
scroll to position [282, 0]
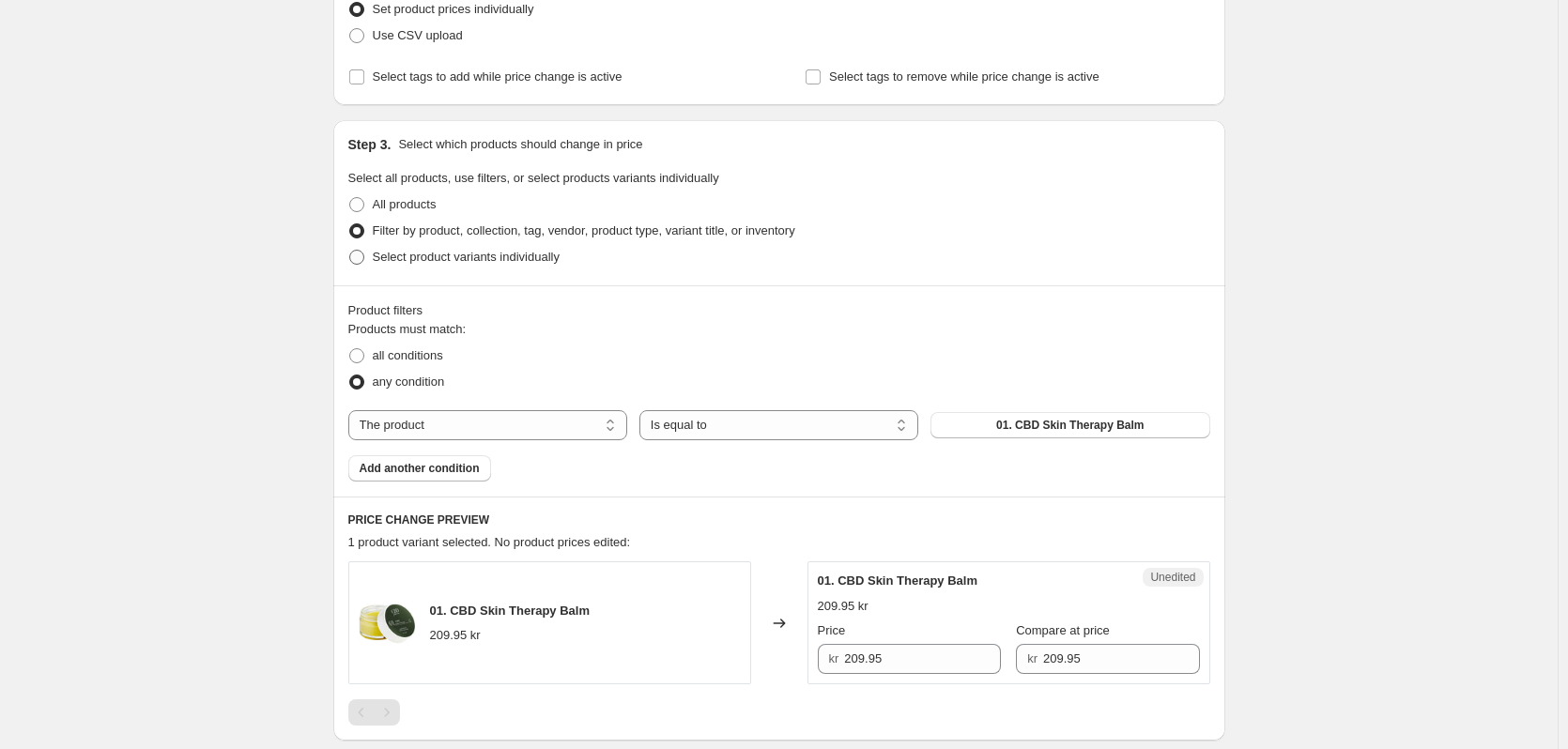
click at [429, 262] on span "Select product variants individually" at bounding box center [466, 256] width 186 height 14
click at [350, 250] on input "Select product variants individually" at bounding box center [349, 249] width 1 height 1
radio input "true"
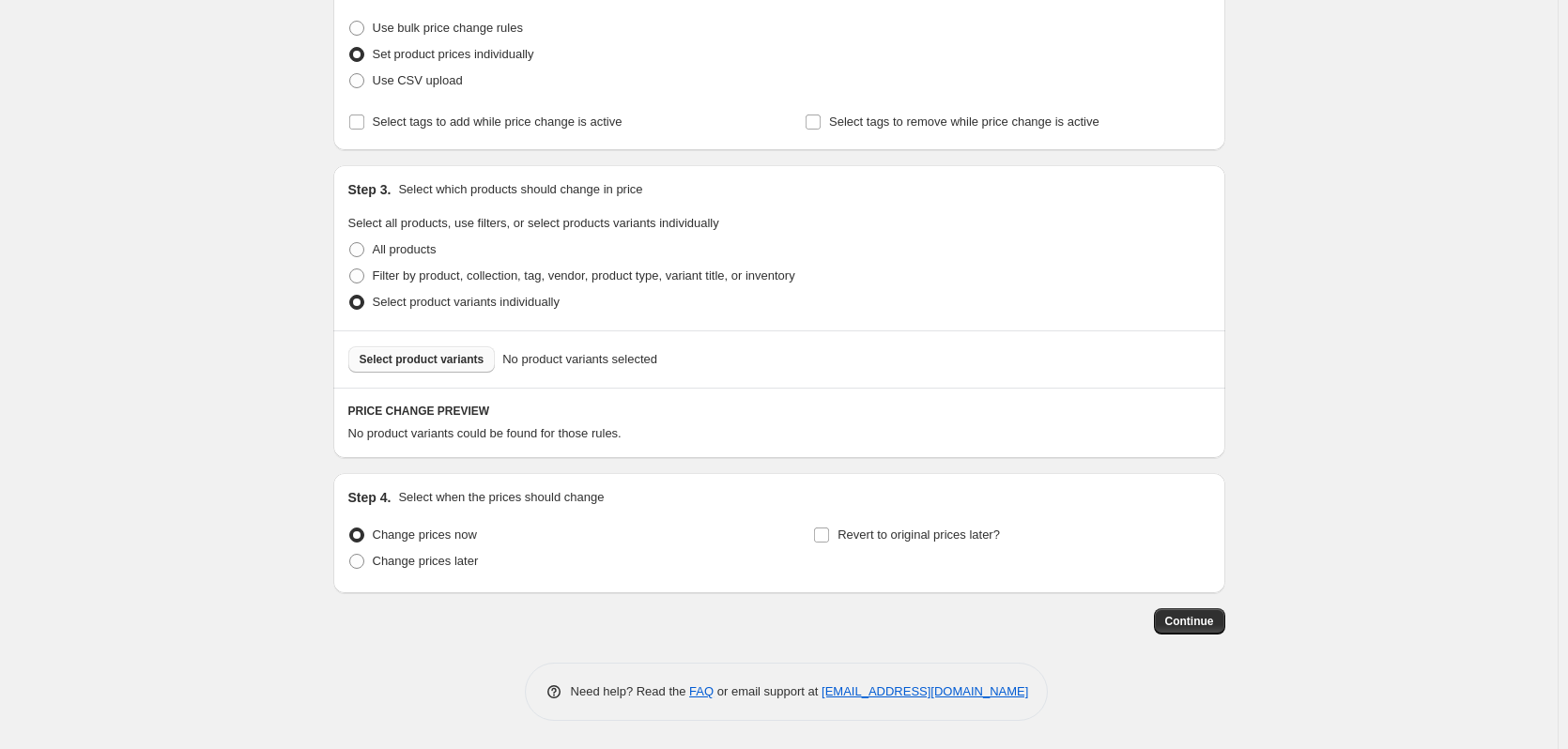
scroll to position [236, 0]
click at [469, 362] on span "Select product variants" at bounding box center [422, 359] width 125 height 15
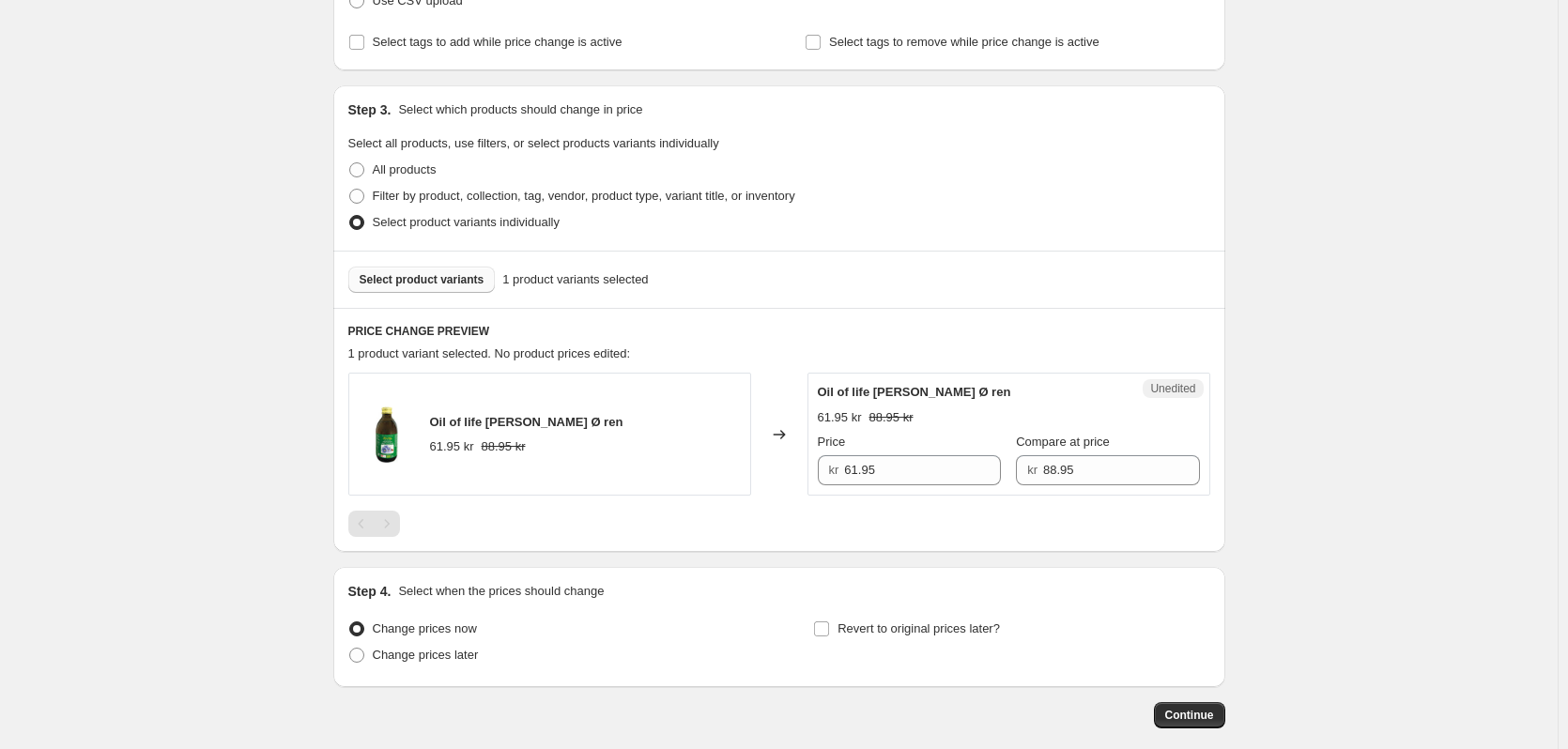
scroll to position [411, 0]
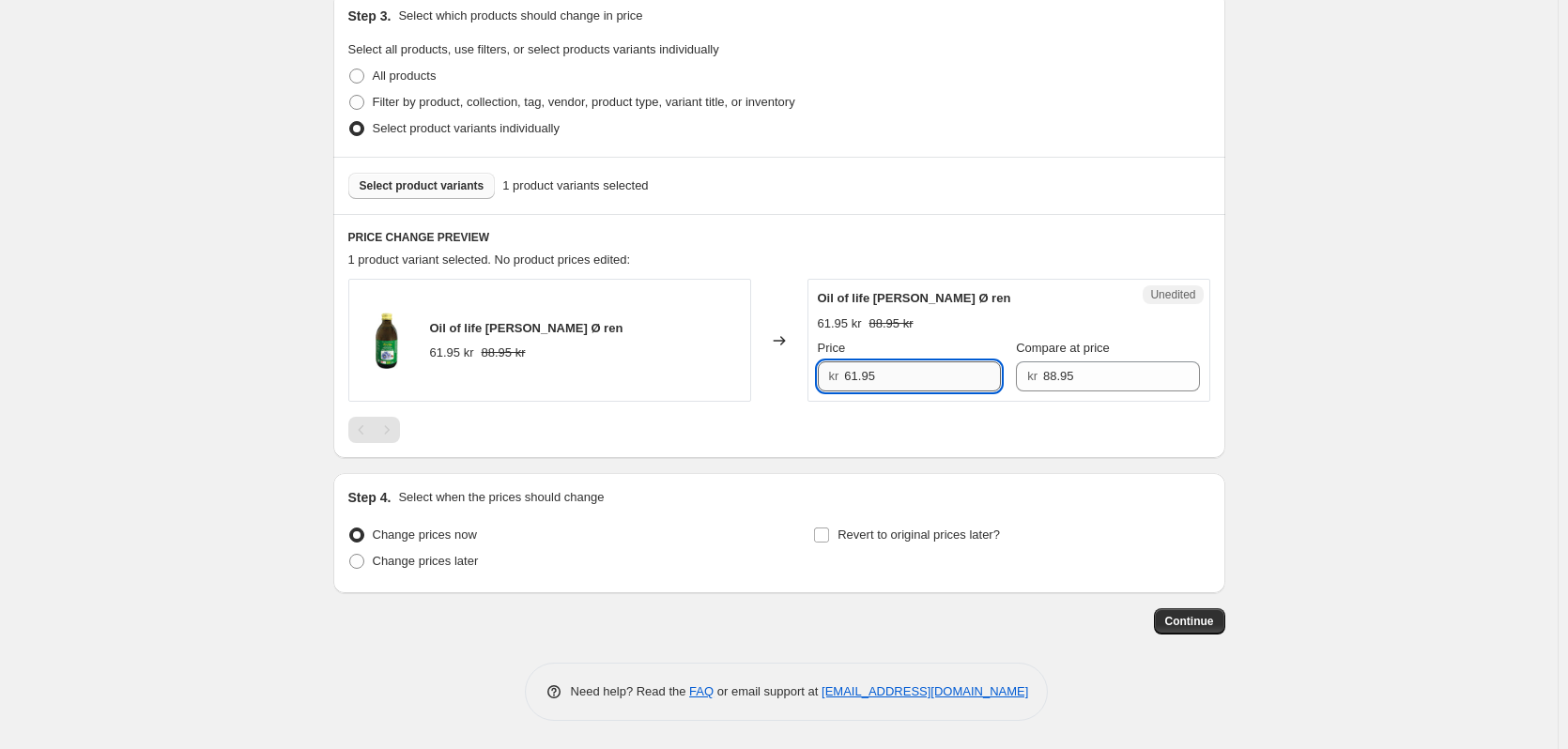
click at [854, 374] on input "61.95" at bounding box center [922, 377] width 157 height 30
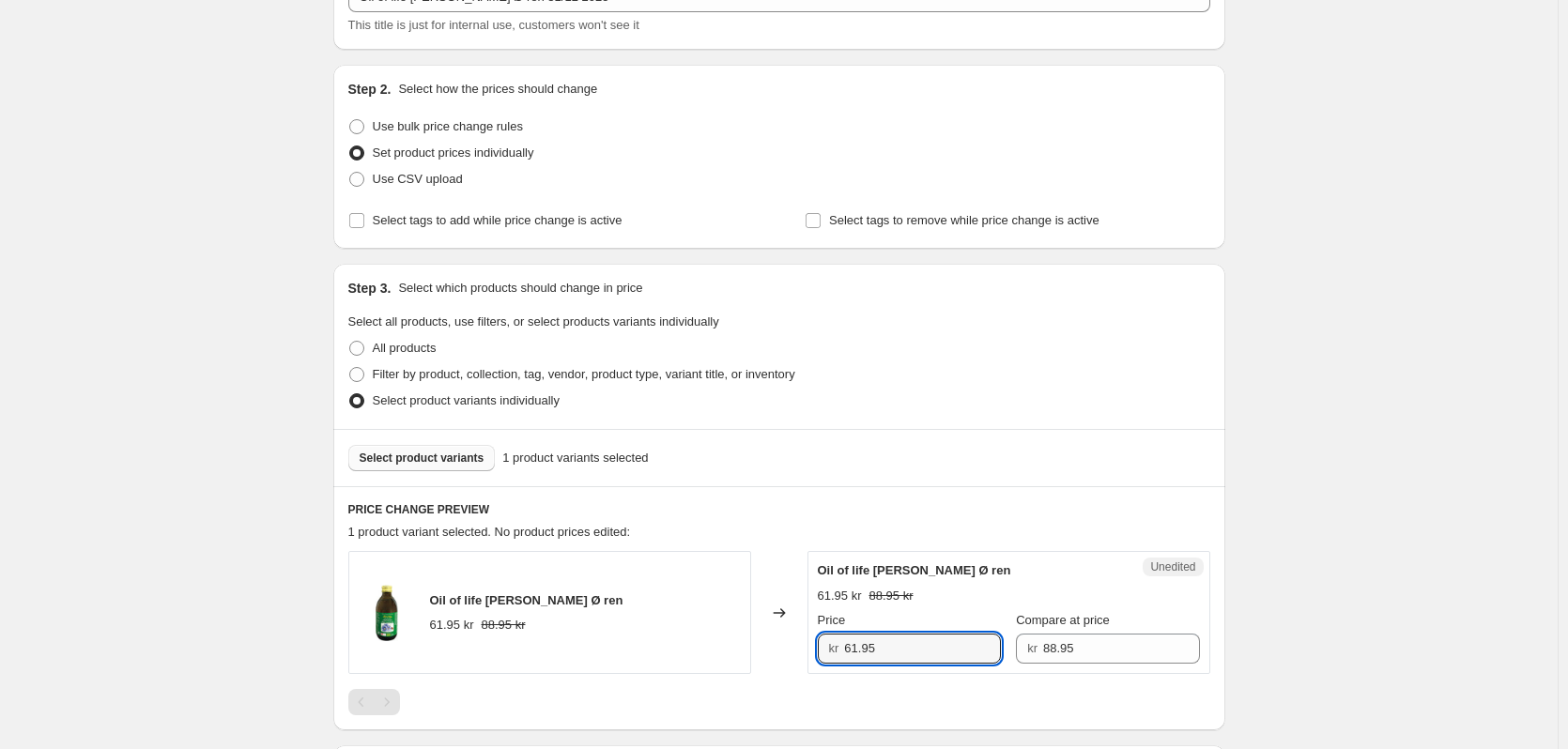
scroll to position [129, 0]
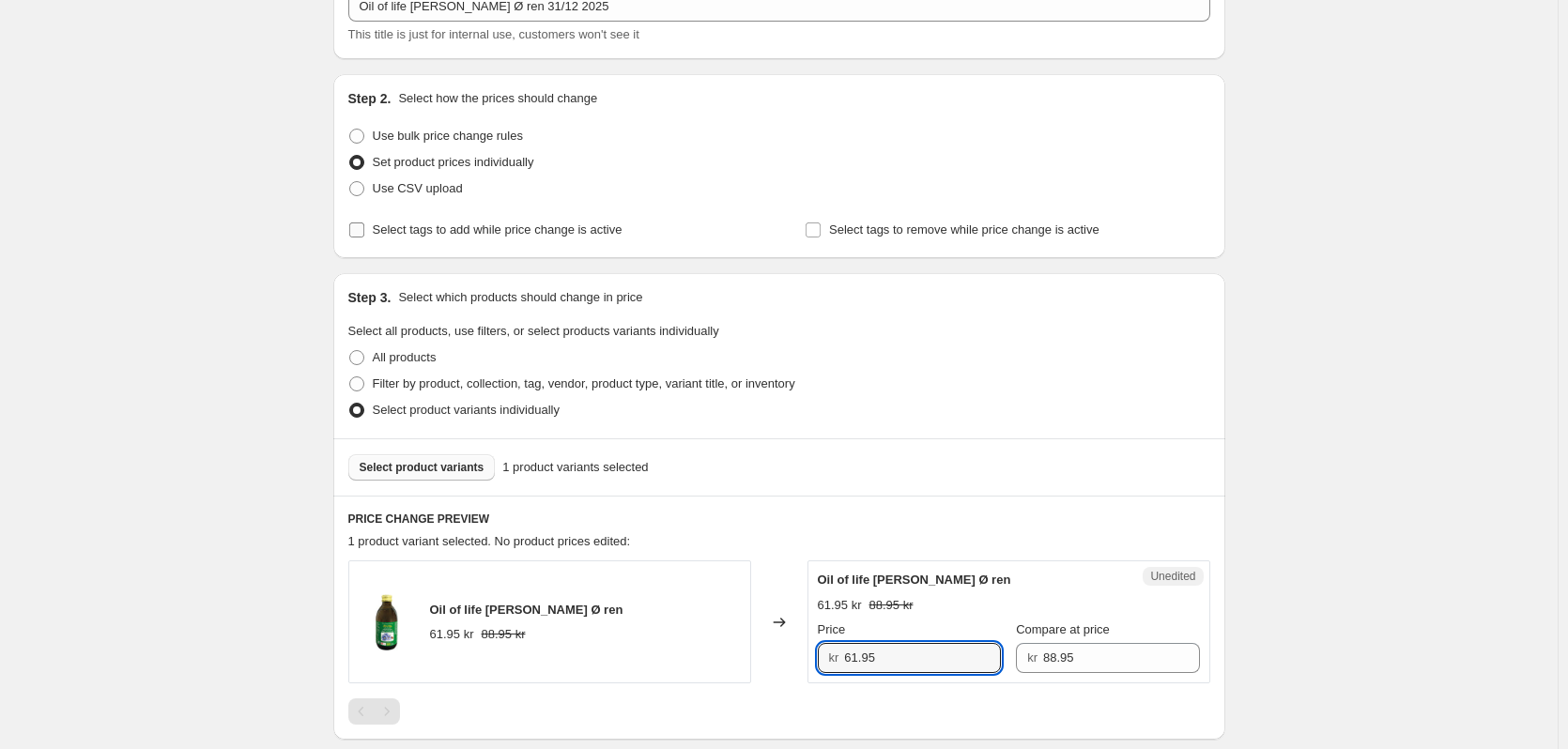
click at [471, 226] on span "Select tags to add while price change is active" at bounding box center [497, 229] width 249 height 14
click at [364, 226] on input "Select tags to add while price change is active" at bounding box center [356, 229] width 15 height 15
checkbox input "true"
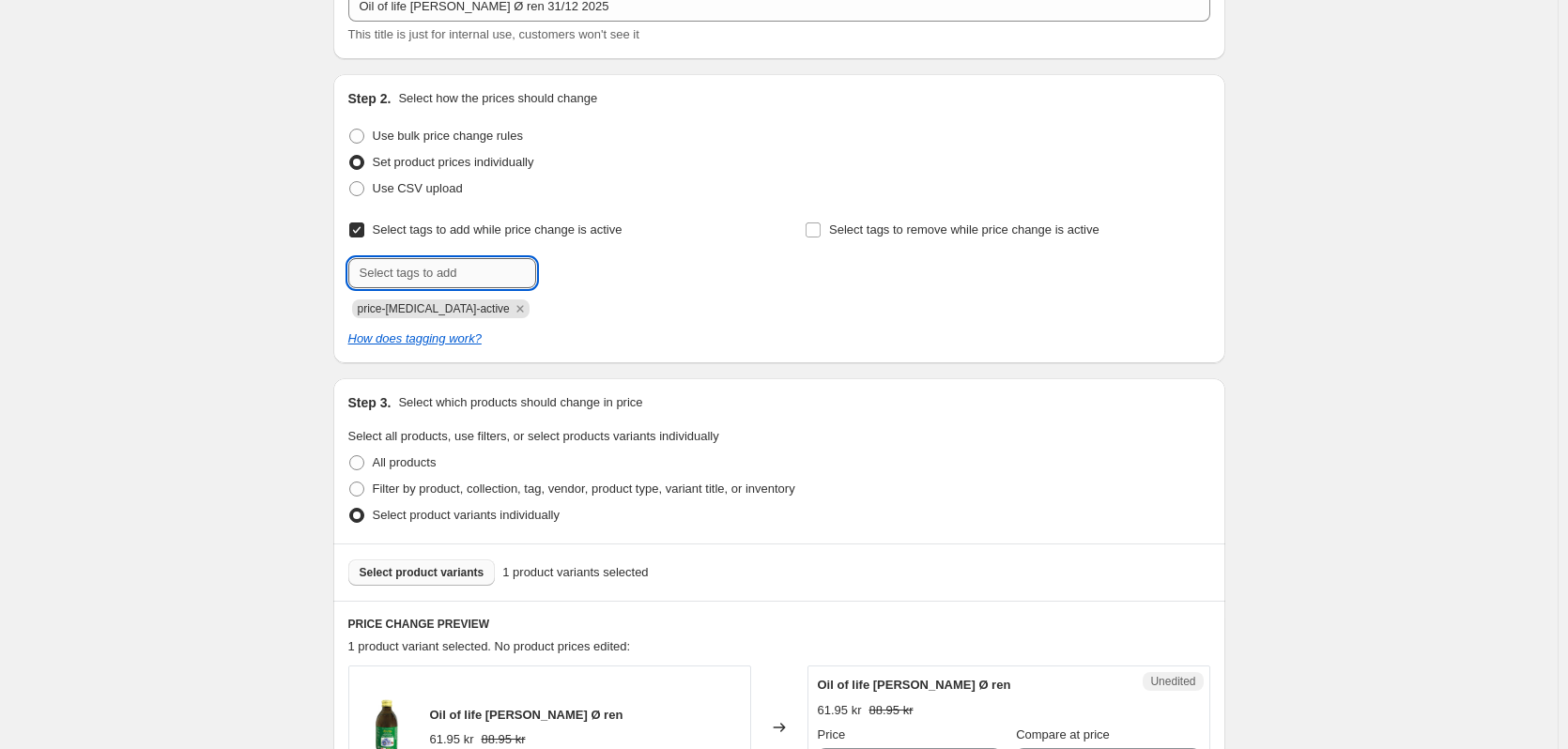
click at [482, 266] on input "text" at bounding box center [442, 273] width 187 height 30
type input "outlet"
click at [564, 274] on b "Add" at bounding box center [563, 271] width 22 height 13
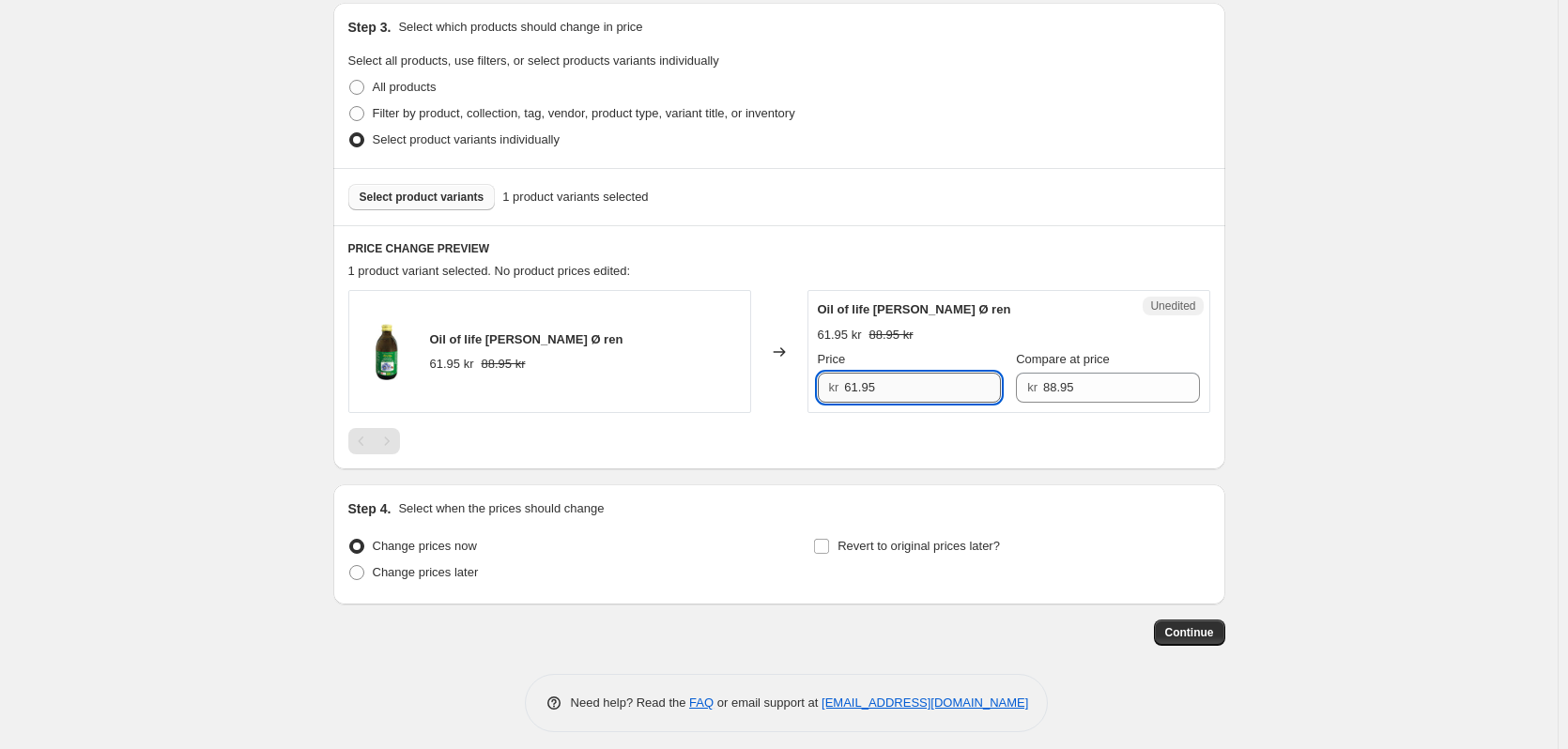
click at [937, 388] on input "61.95" at bounding box center [922, 388] width 157 height 30
click at [1338, 416] on div "Create new price [MEDICAL_DATA]. This page is ready Create new price [MEDICAL_D…" at bounding box center [779, 128] width 1557 height 1265
click at [962, 544] on span "Revert to original prices later?" at bounding box center [918, 547] width 162 height 14
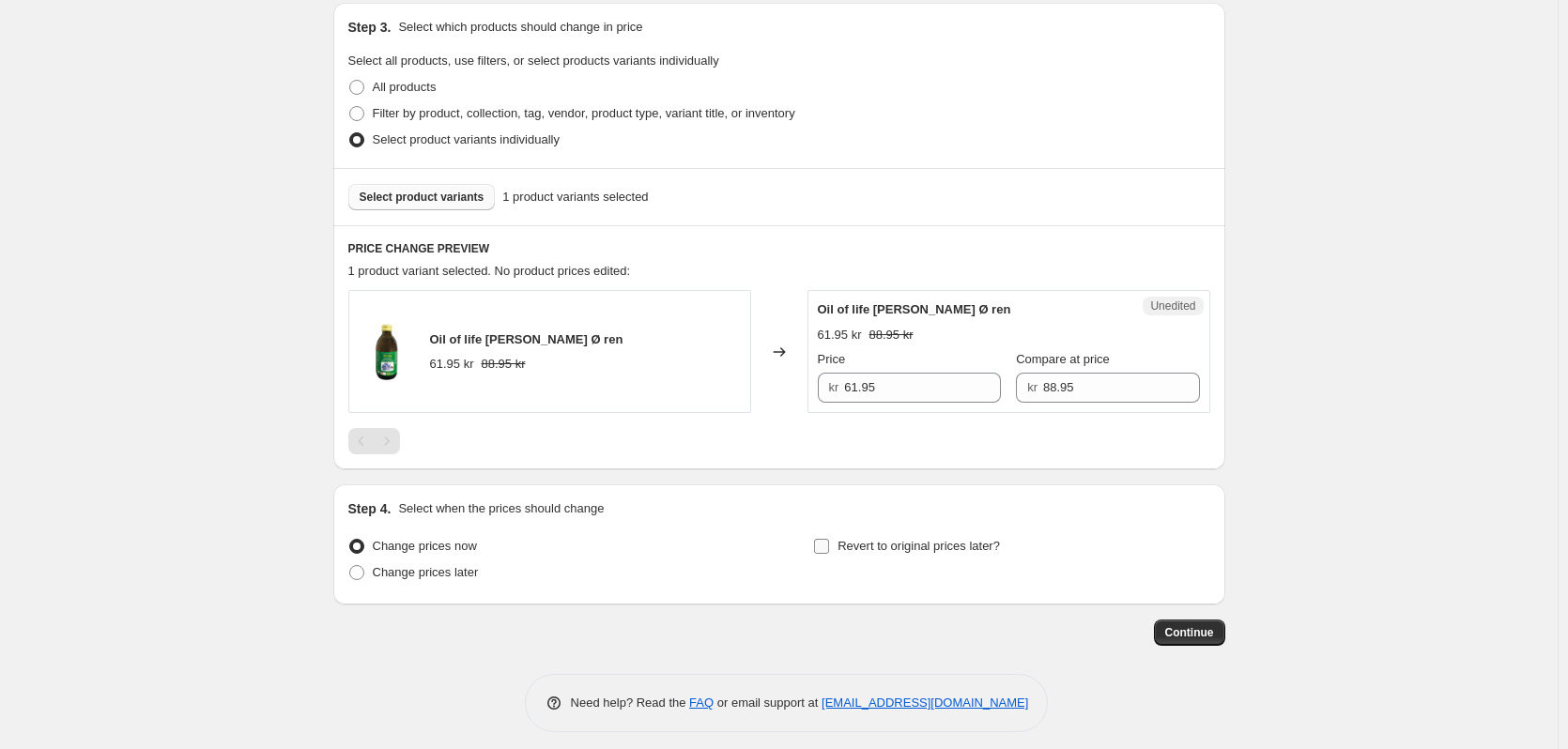
click at [829, 544] on input "Revert to original prices later?" at bounding box center [820, 547] width 15 height 15
checkbox input "true"
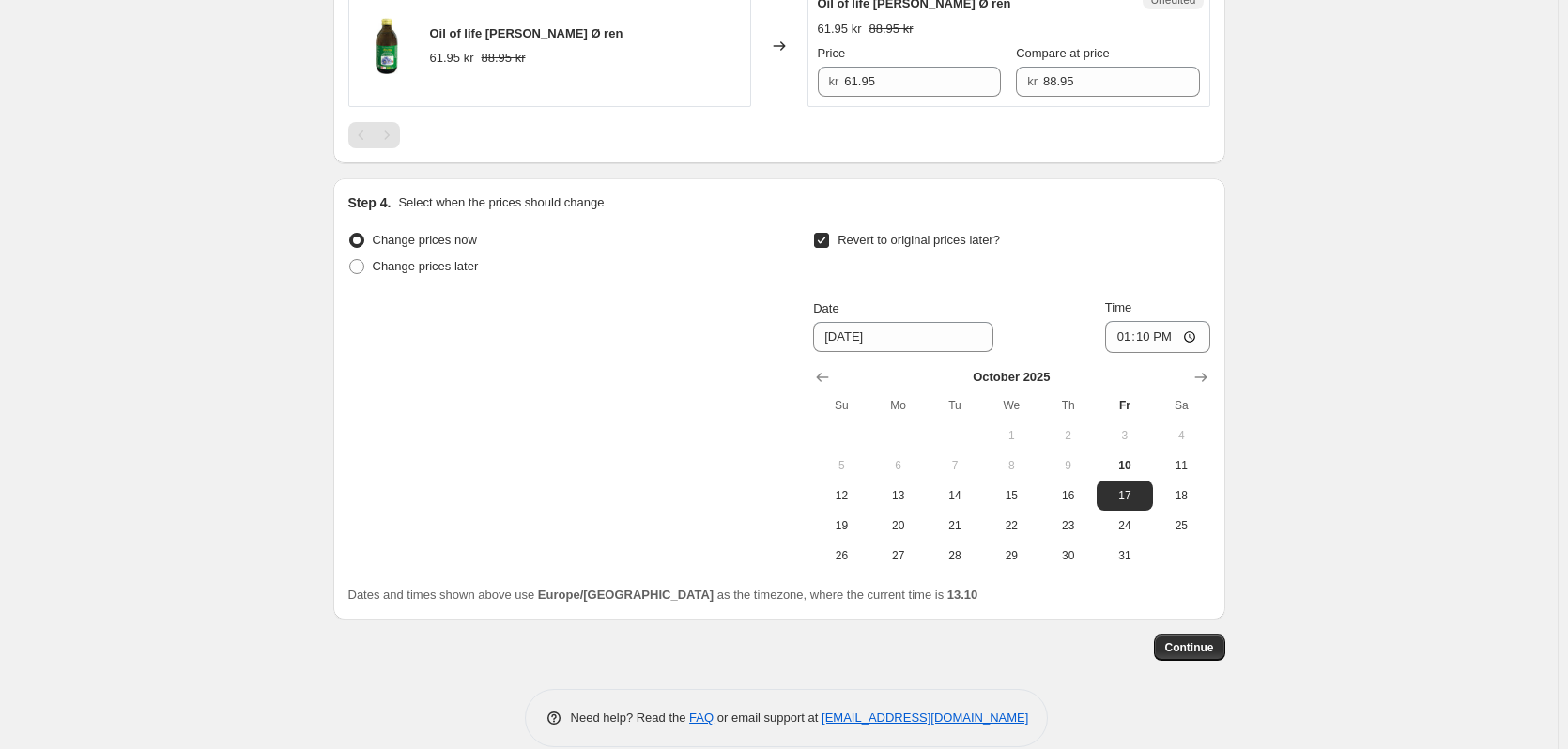
scroll to position [837, 0]
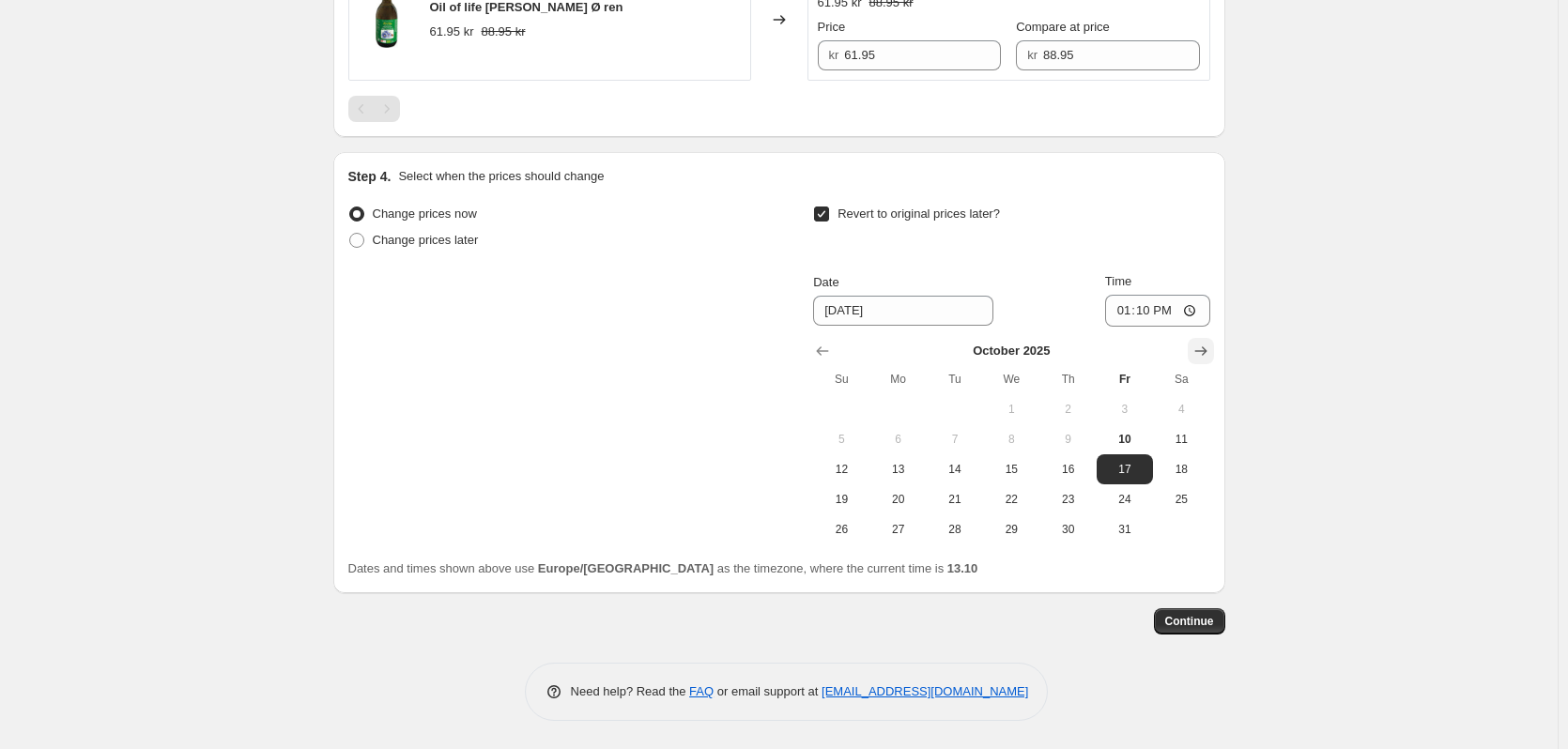
click at [1205, 352] on icon "Show next month, November 2025" at bounding box center [1200, 351] width 19 height 19
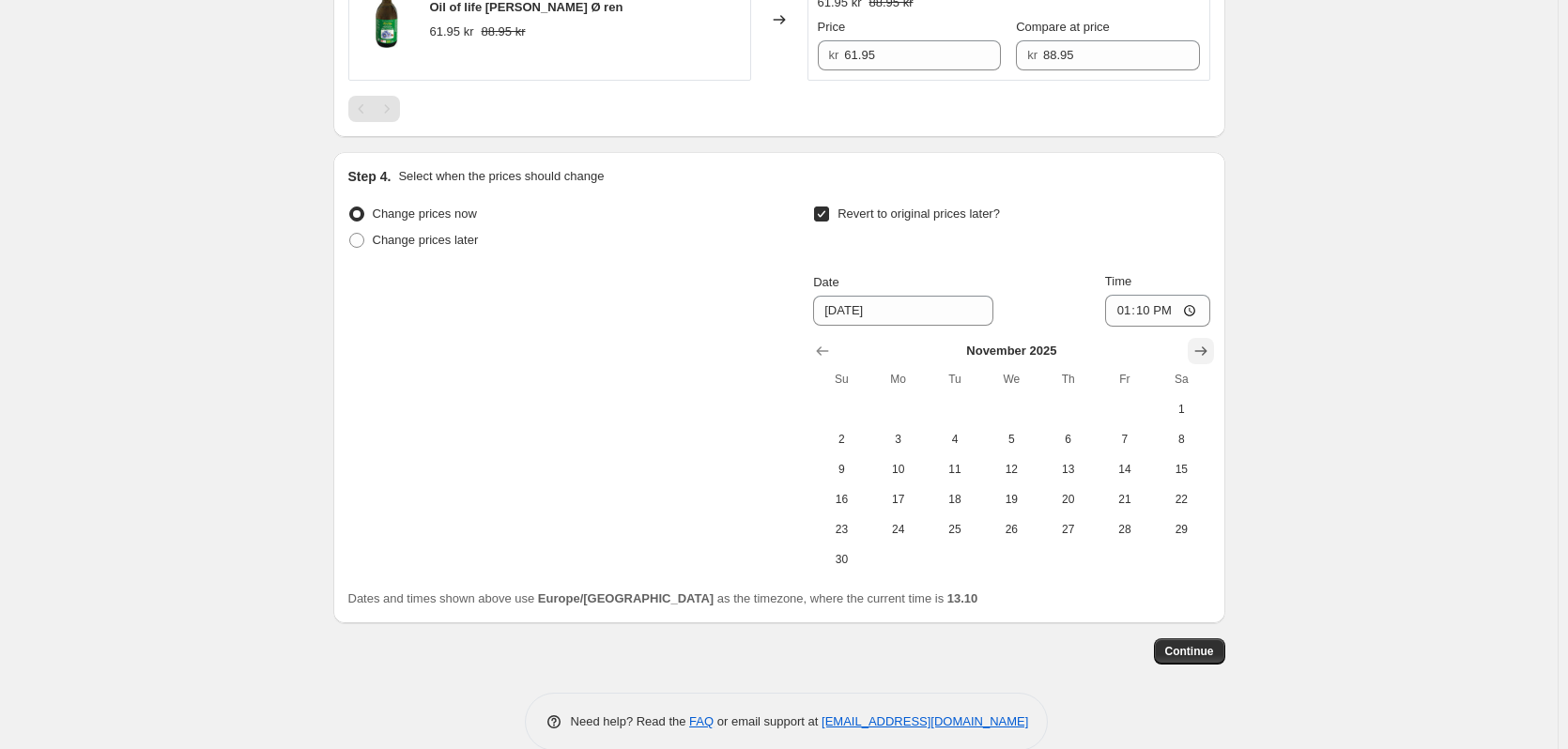
click at [1205, 352] on icon "Show next month, December 2025" at bounding box center [1200, 351] width 19 height 19
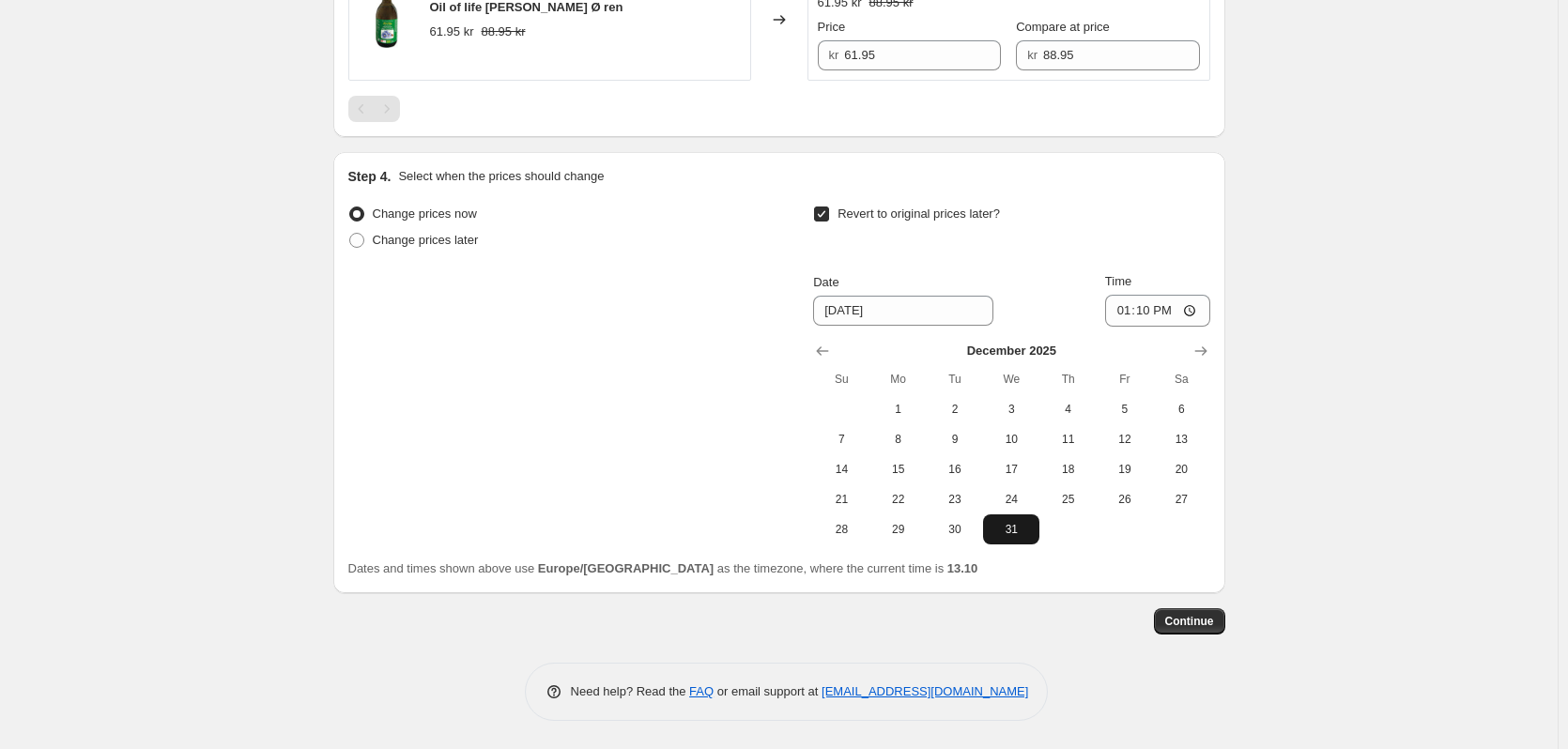
click at [1010, 532] on span "31" at bounding box center [1011, 530] width 41 height 15
type input "[DATE]"
click at [1154, 308] on input "13:10" at bounding box center [1156, 311] width 105 height 32
click at [1168, 306] on input "23:10" at bounding box center [1156, 311] width 105 height 32
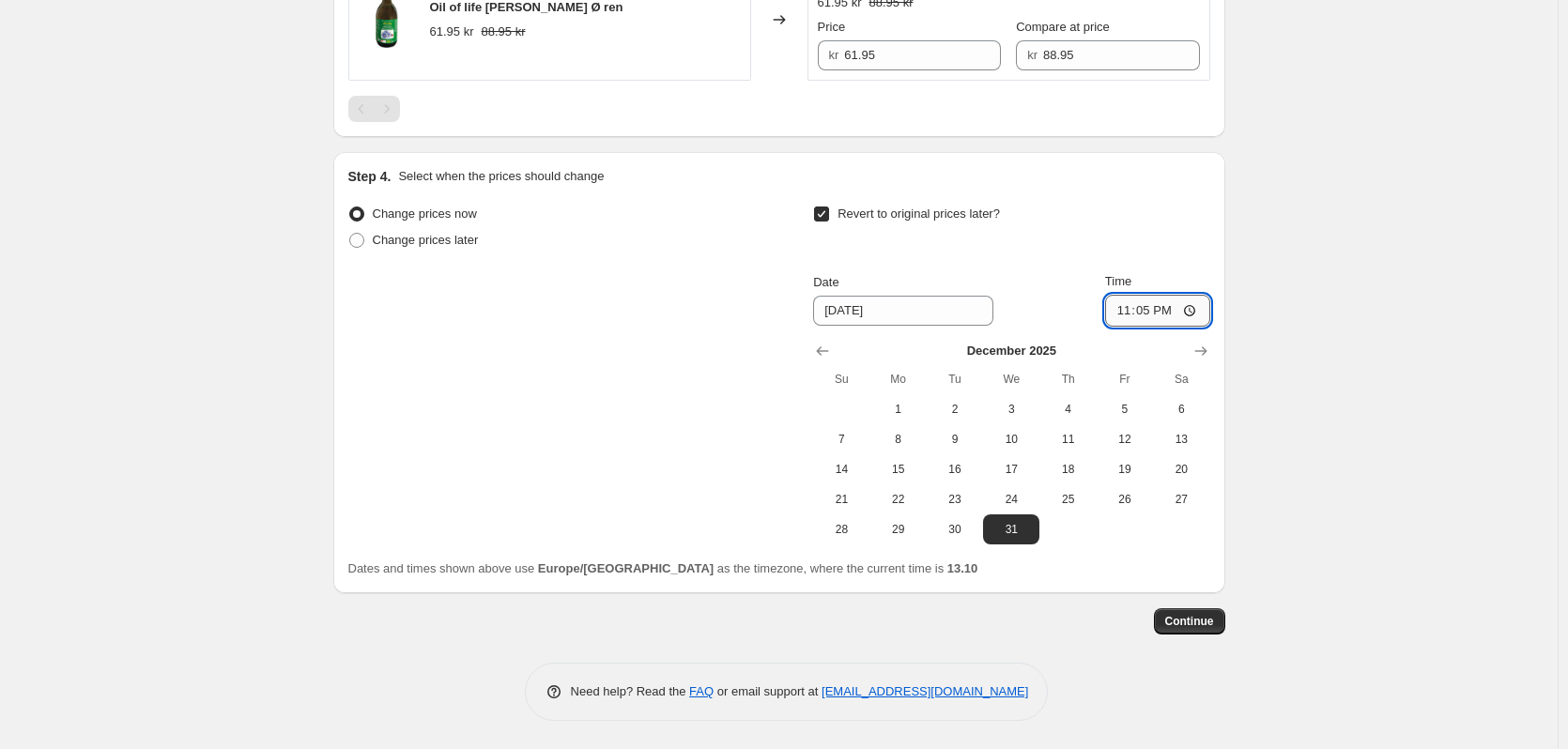
type input "23:59"
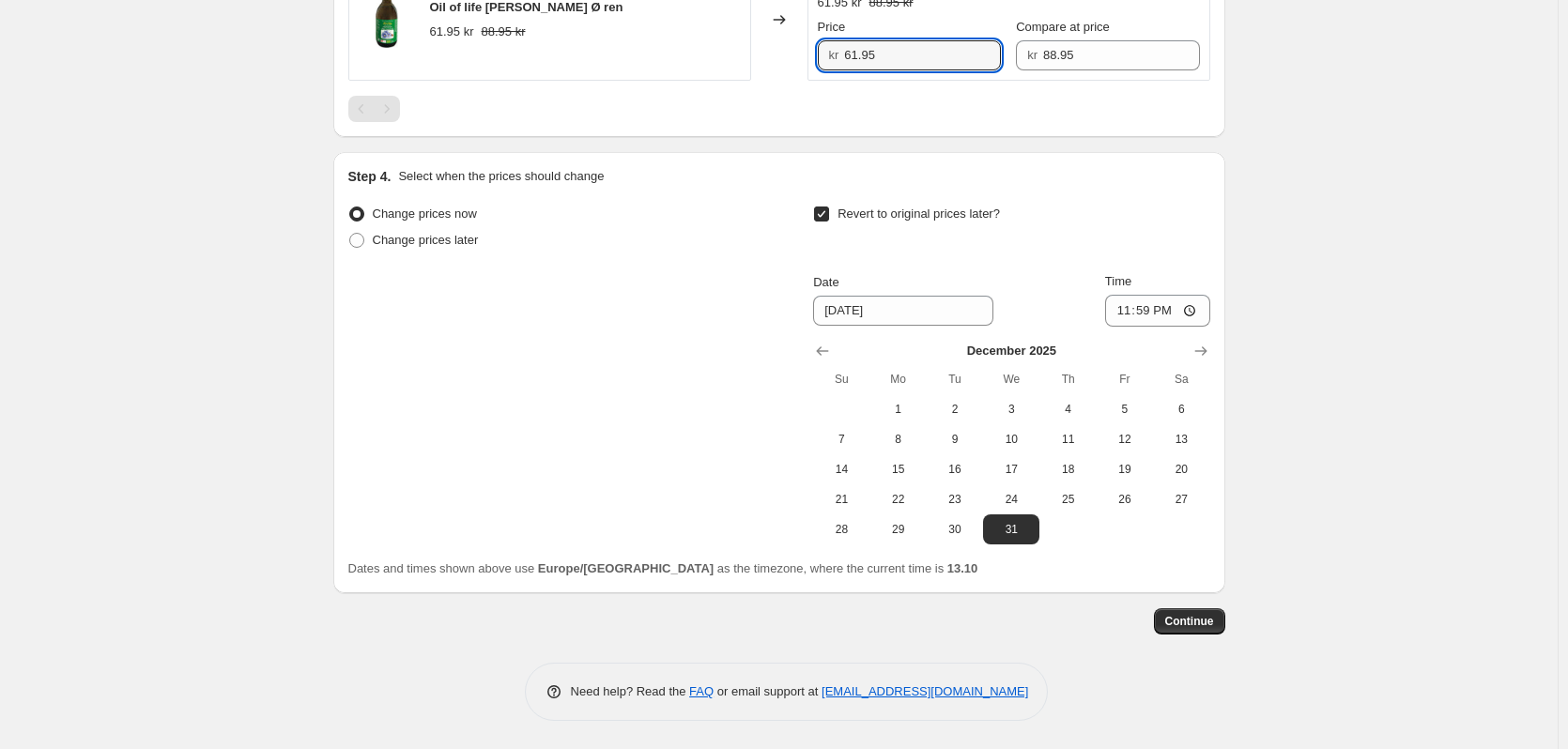
drag, startPoint x: 886, startPoint y: 57, endPoint x: 797, endPoint y: 60, distance: 89.1
click at [797, 60] on div "Oil of life [PERSON_NAME] Ø ren 61.95 kr 88.95 kr Changed to Unedited Oil of li…" at bounding box center [779, 19] width 861 height 123
type input "49.95"
click at [1212, 618] on span "Continue" at bounding box center [1189, 621] width 49 height 15
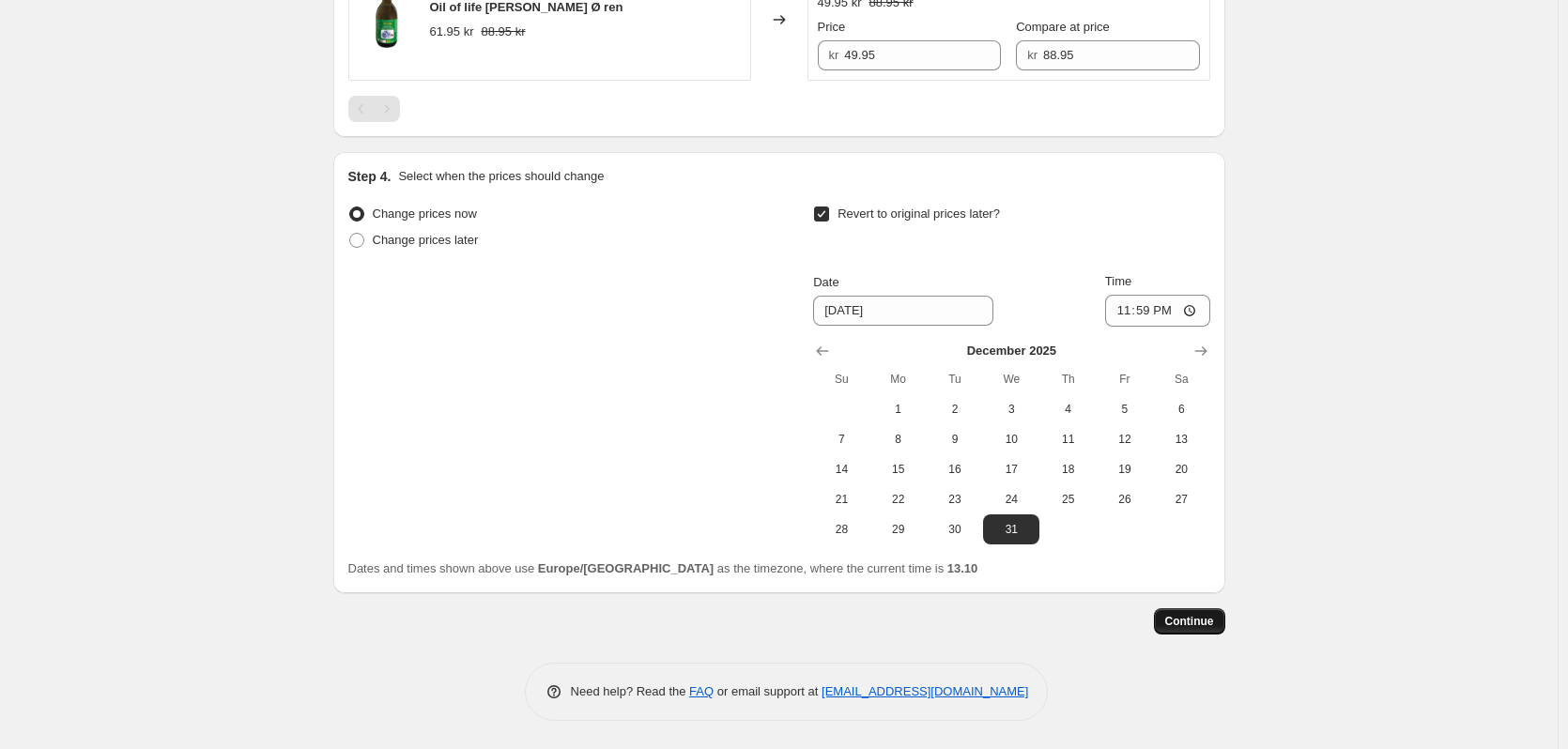
scroll to position [0, 0]
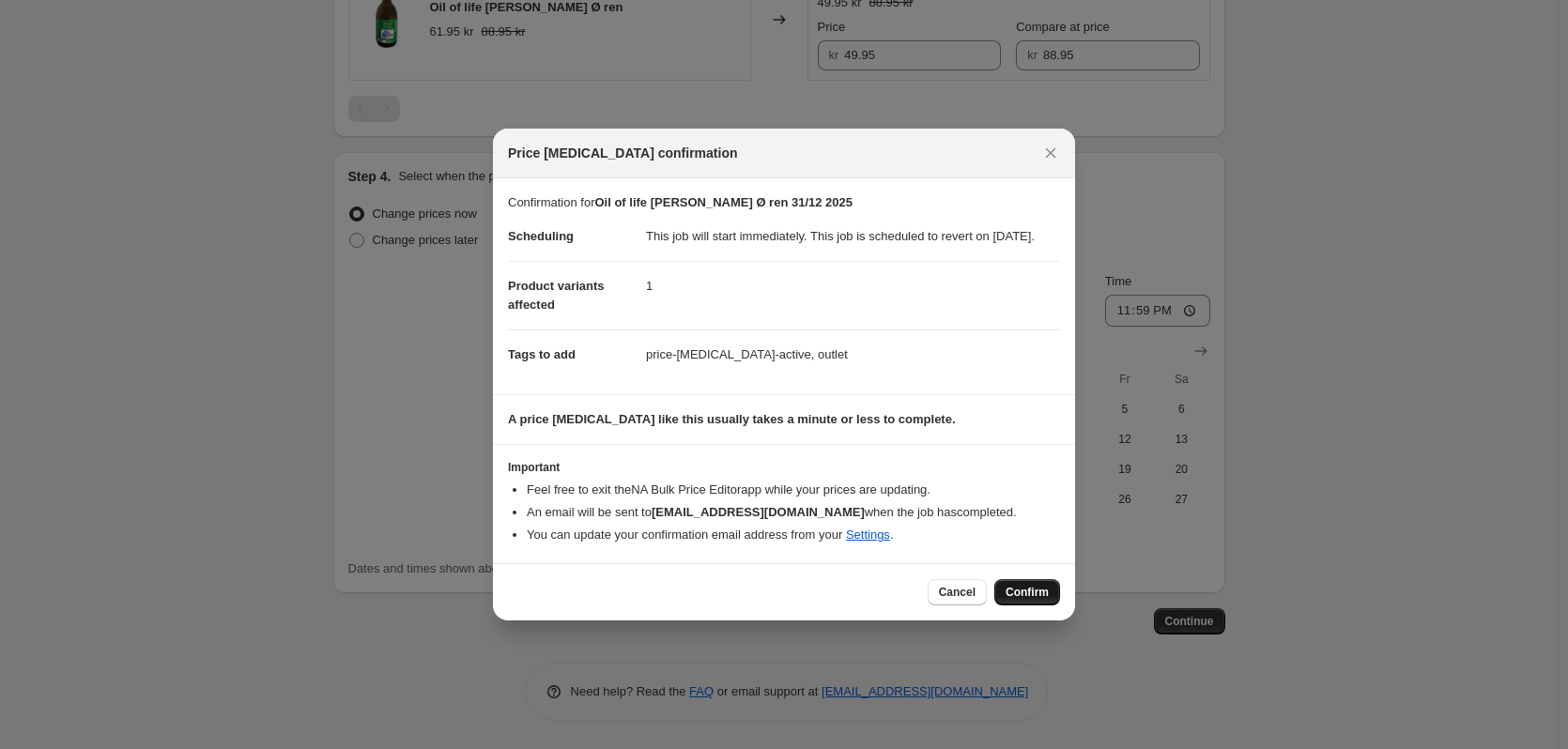
drag, startPoint x: 1013, startPoint y: 601, endPoint x: 1046, endPoint y: 584, distance: 37.1
click at [1013, 600] on span "Confirm" at bounding box center [1027, 592] width 43 height 15
